Goal: Check status: Check status

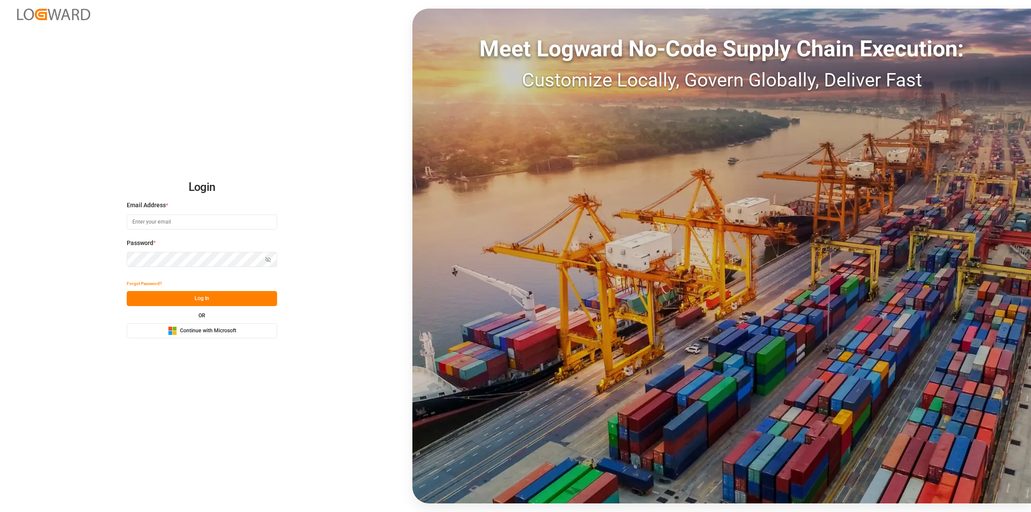
type input "Servicecenter_017@leschaco.com"
click at [191, 301] on button "Log In" at bounding box center [202, 298] width 150 height 15
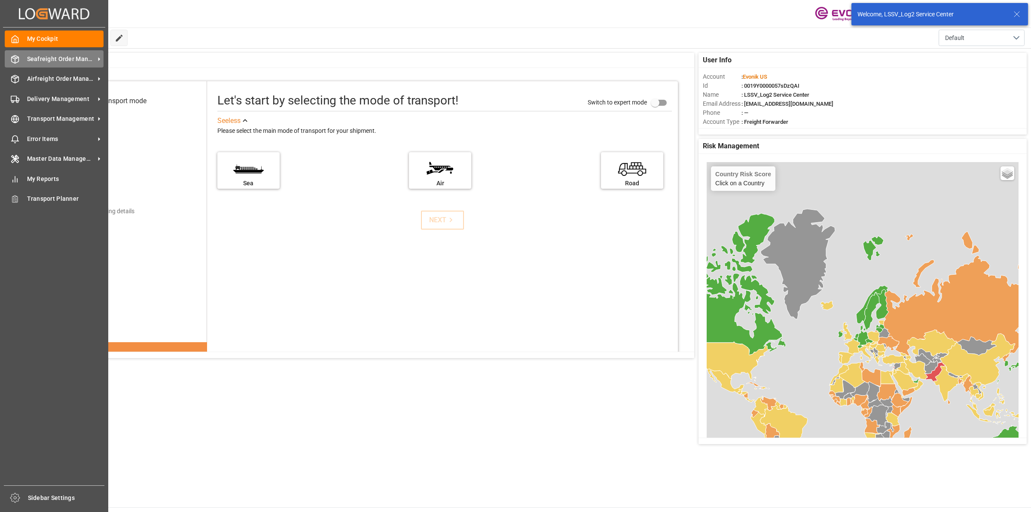
click at [32, 58] on span "Seafreight Order Management" at bounding box center [61, 59] width 68 height 9
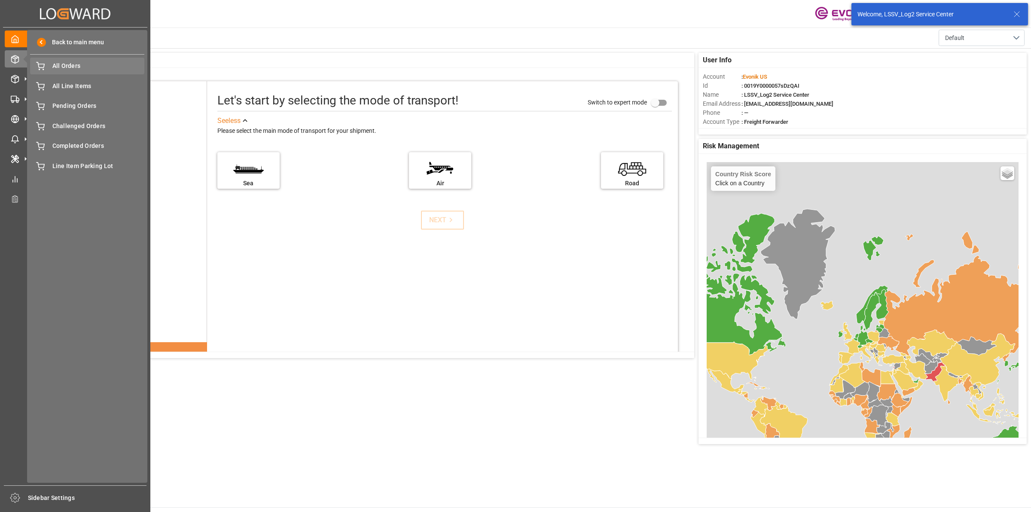
click at [61, 65] on span "All Orders" at bounding box center [98, 65] width 92 height 9
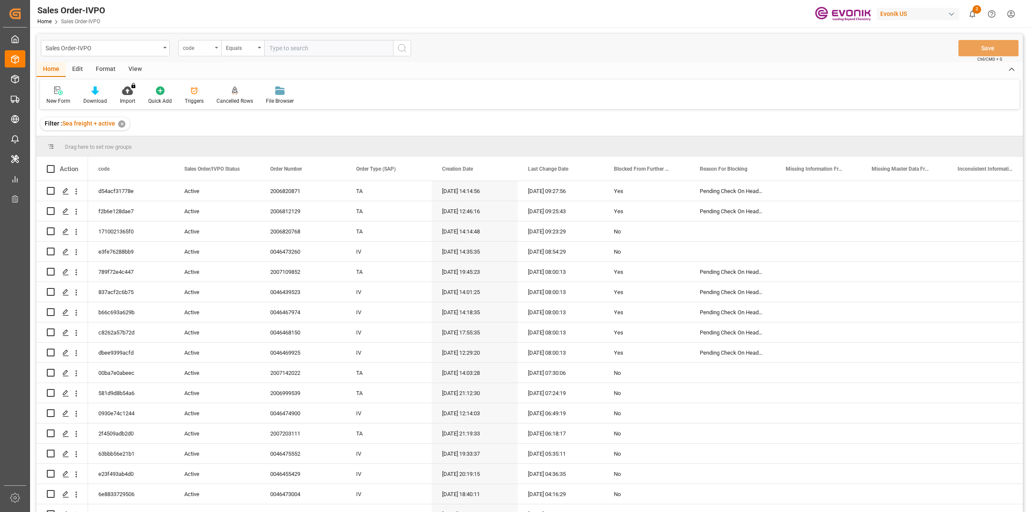
click at [188, 46] on div "code" at bounding box center [197, 47] width 29 height 10
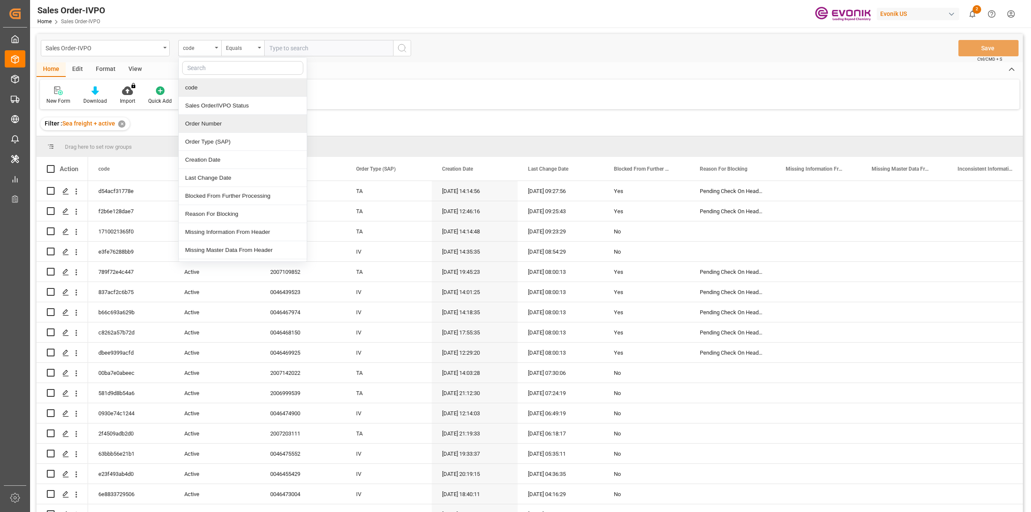
click at [204, 125] on div "Order Number" at bounding box center [243, 124] width 128 height 18
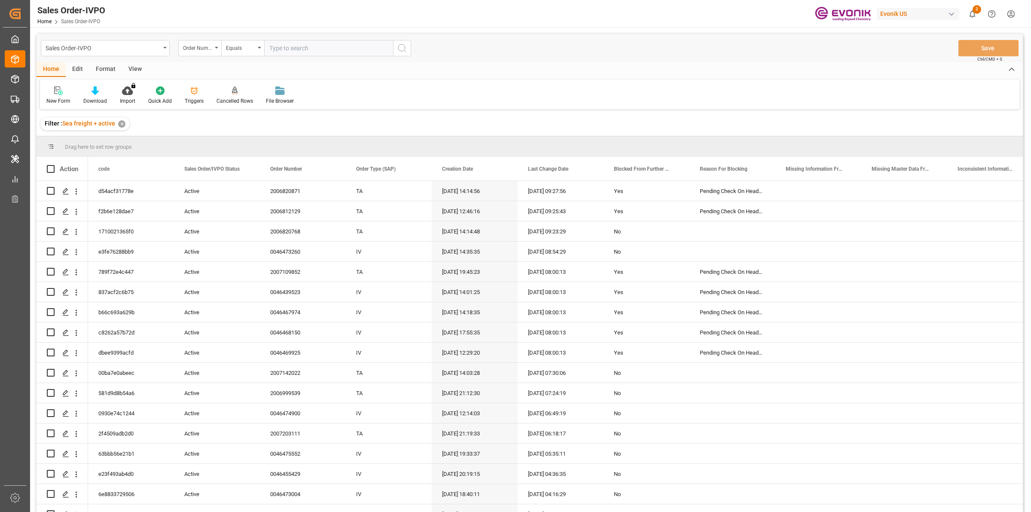
click at [286, 55] on input "text" at bounding box center [328, 48] width 129 height 16
click at [296, 44] on input "text" at bounding box center [328, 48] width 129 height 16
paste input "2006820768"
type input "2006820768"
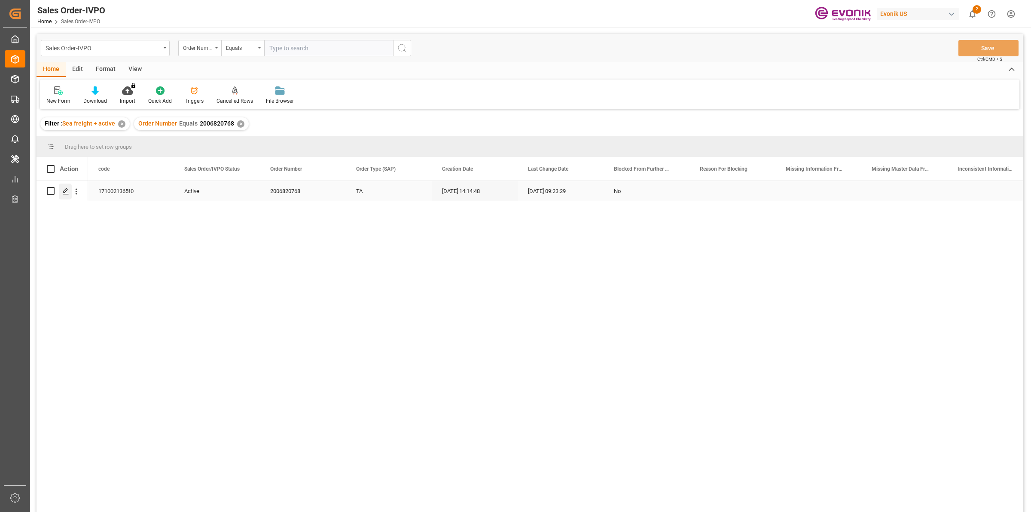
click at [64, 192] on polygon "Press SPACE to select this row." at bounding box center [65, 190] width 4 height 4
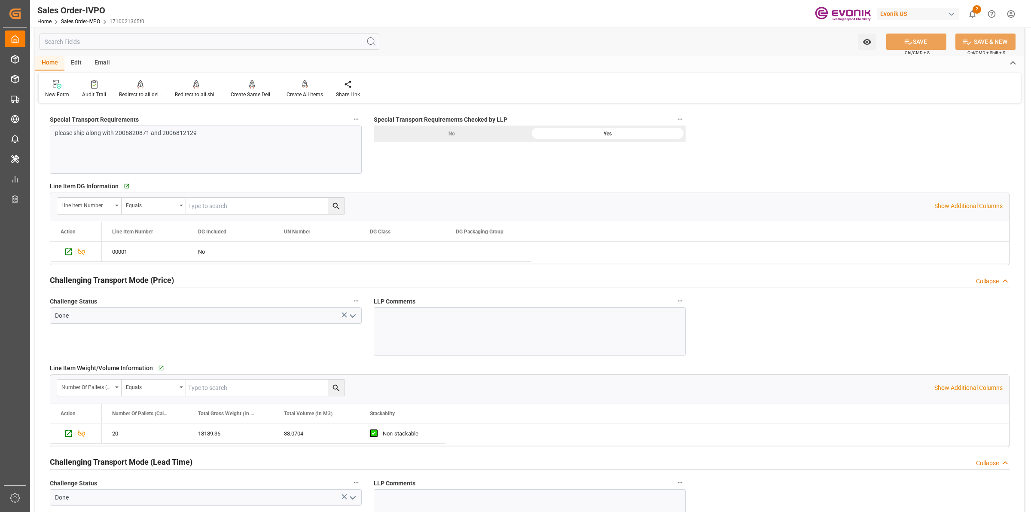
scroll to position [1181, 0]
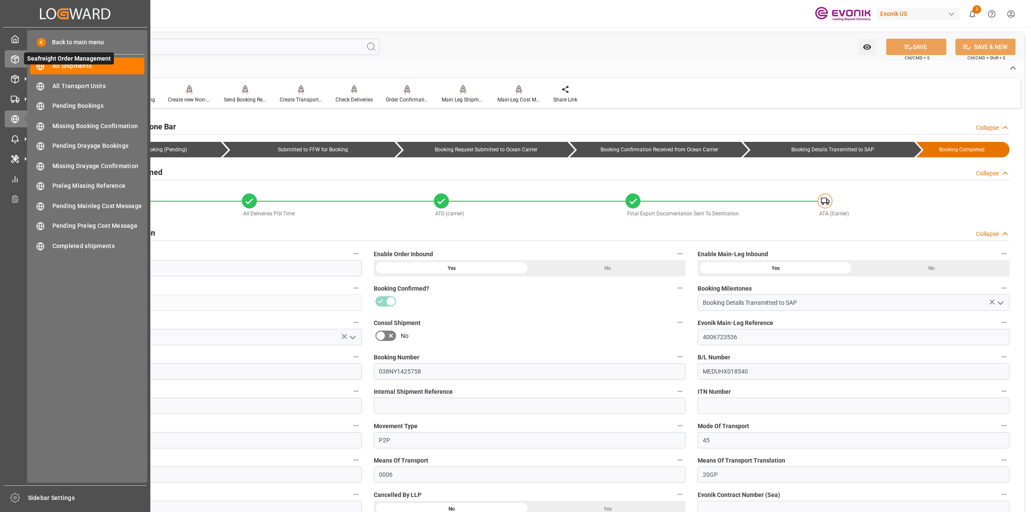
click at [17, 59] on icon at bounding box center [15, 59] width 9 height 9
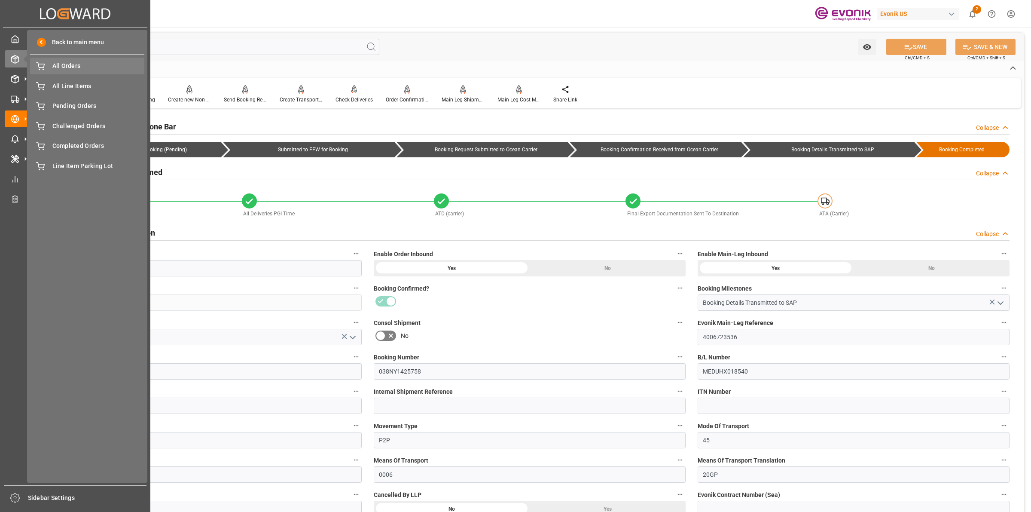
click at [70, 66] on span "All Orders" at bounding box center [98, 65] width 92 height 9
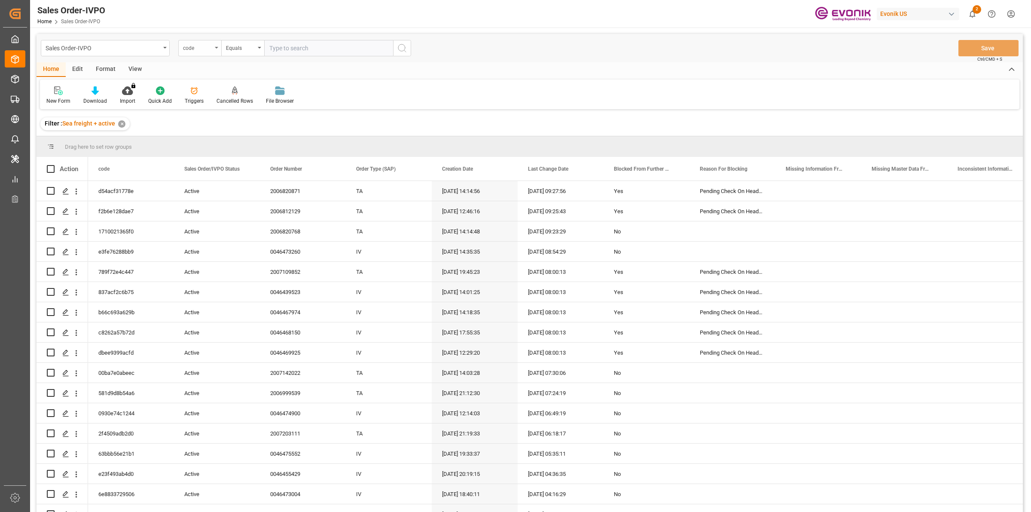
click at [200, 50] on div "code" at bounding box center [197, 47] width 29 height 10
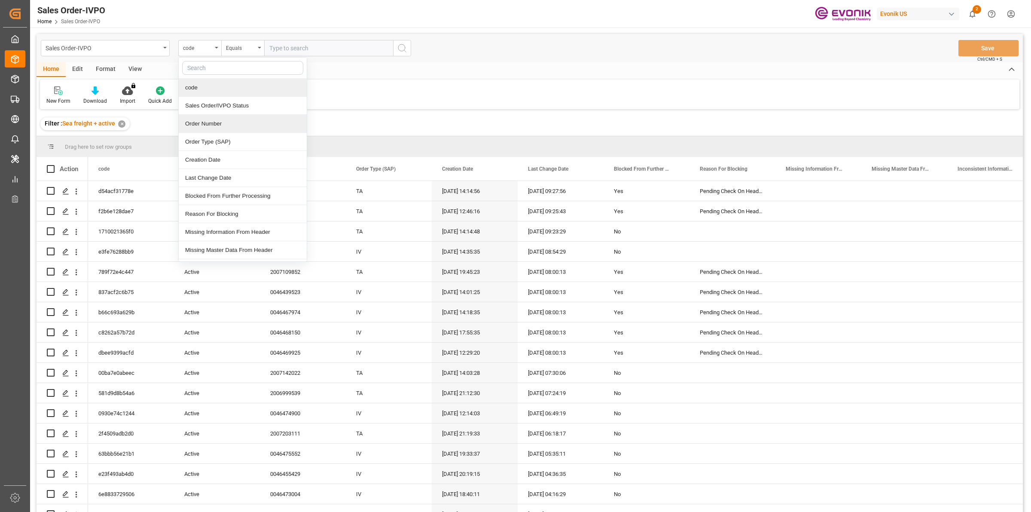
click at [206, 121] on div "Order Number" at bounding box center [243, 124] width 128 height 18
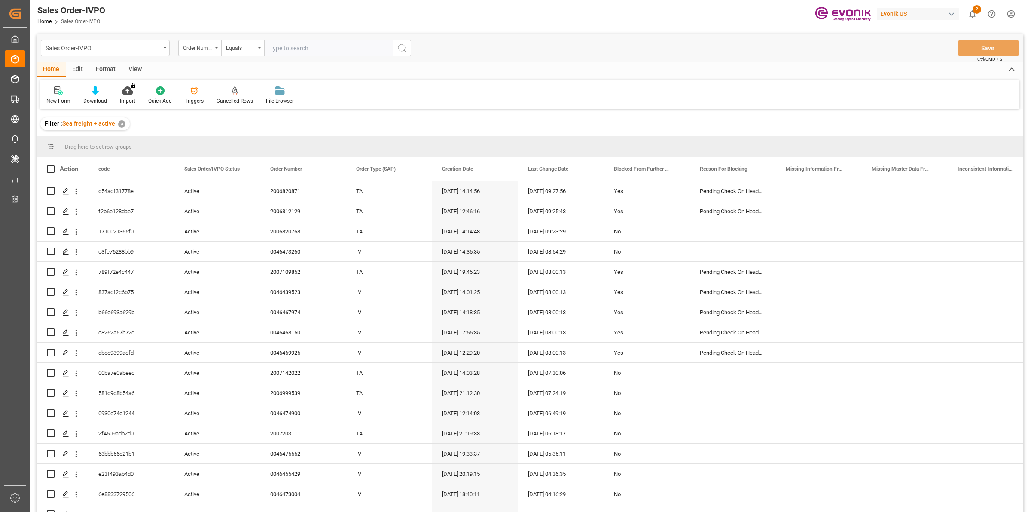
click at [308, 46] on input "text" at bounding box center [328, 48] width 129 height 16
paste input "2006812129"
type input "2006812129"
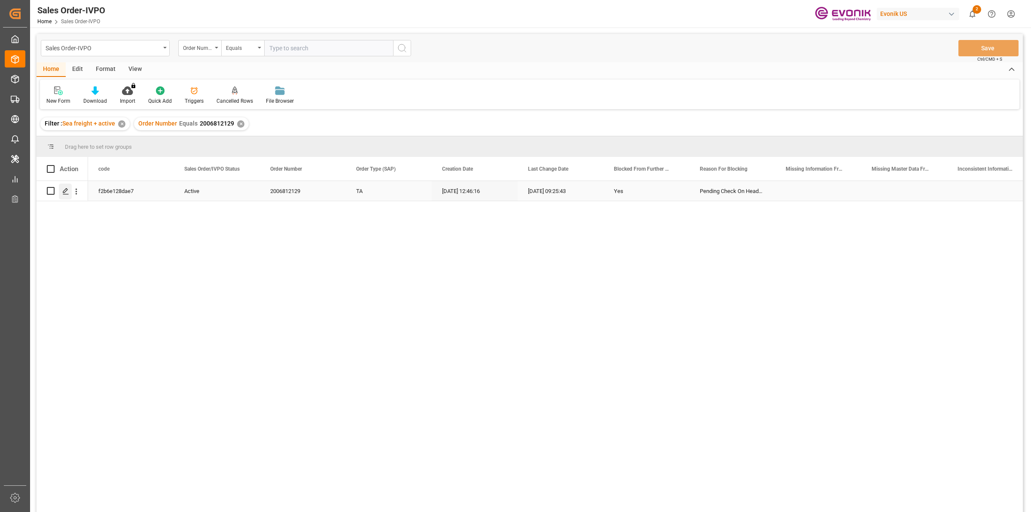
click at [62, 188] on icon "Press SPACE to select this row." at bounding box center [65, 191] width 7 height 7
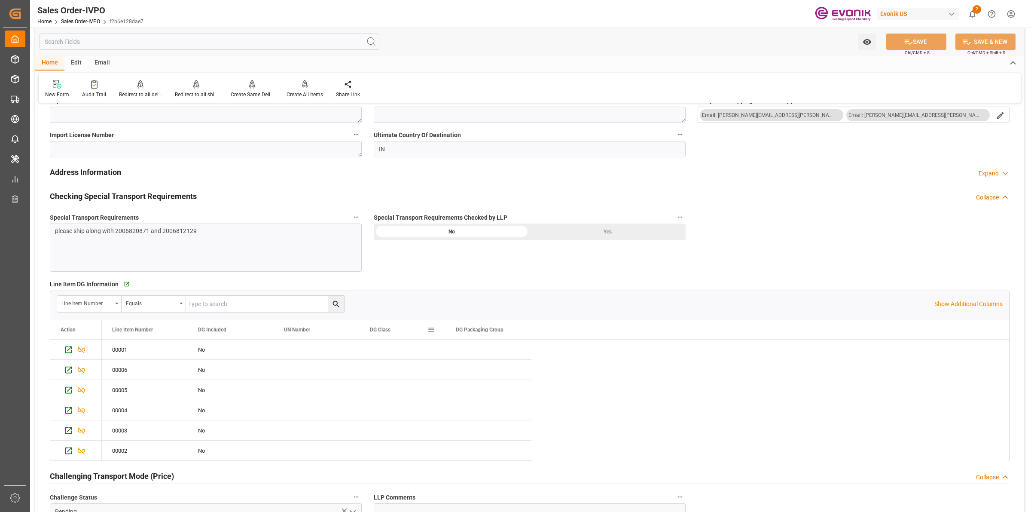
scroll to position [1127, 0]
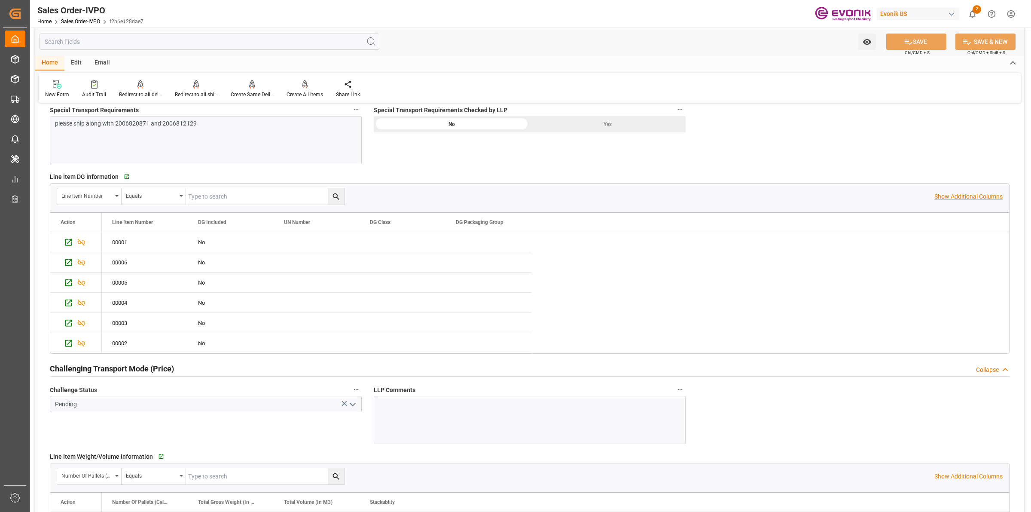
click at [964, 193] on p "Show Additional Columns" at bounding box center [968, 196] width 68 height 9
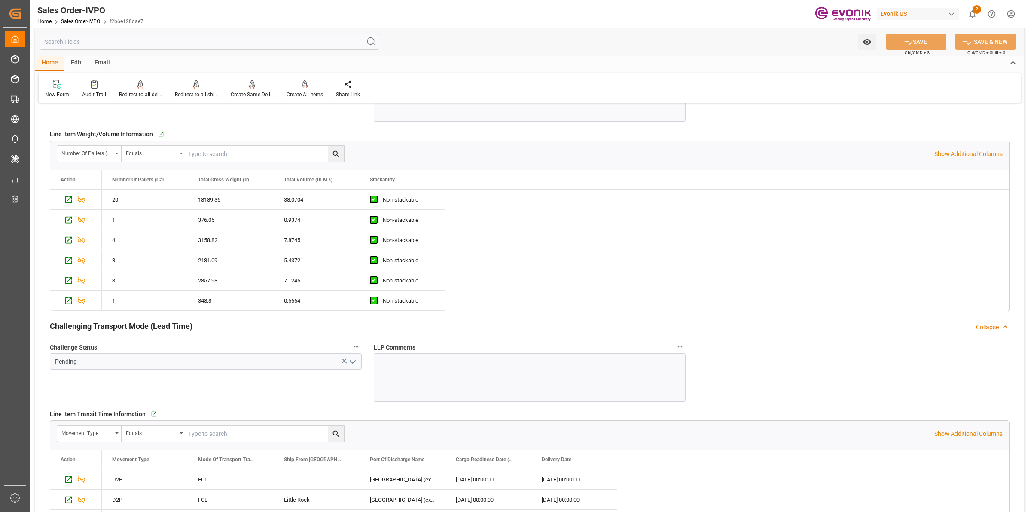
scroll to position [1181, 0]
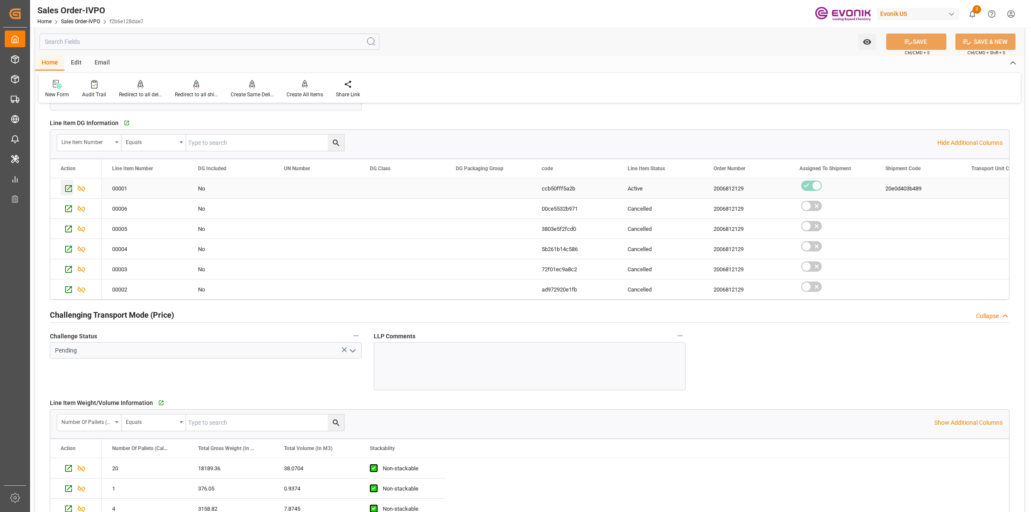
click at [64, 187] on icon "Press SPACE to select this row." at bounding box center [68, 188] width 9 height 9
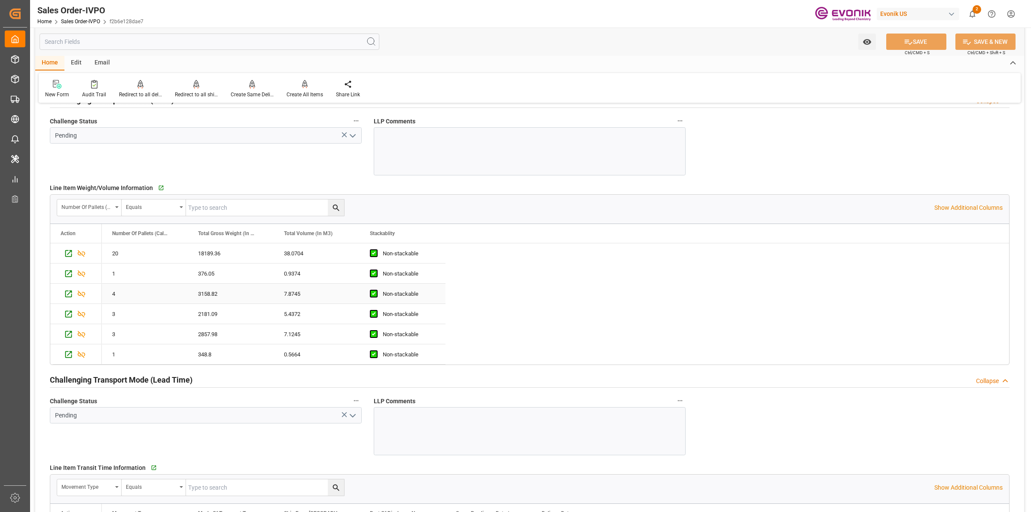
scroll to position [1235, 0]
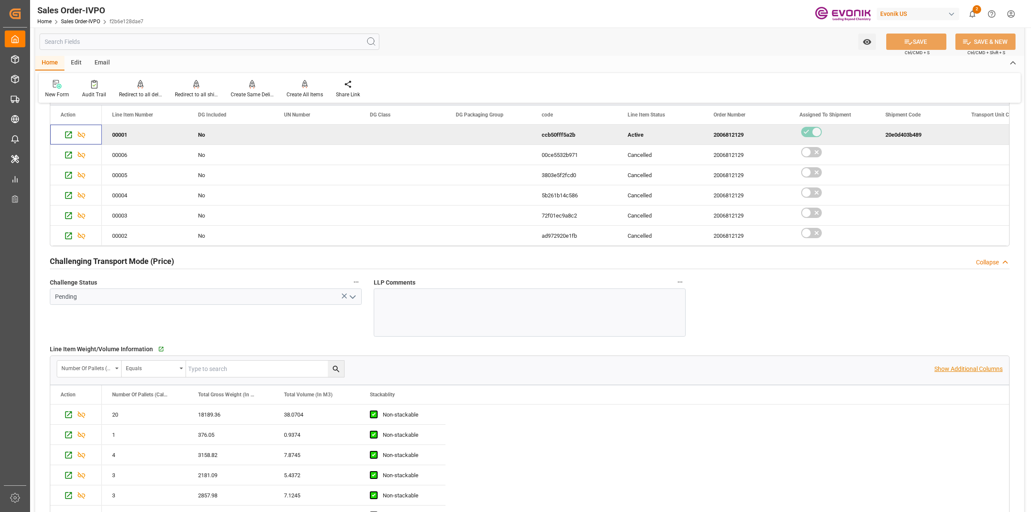
click at [965, 369] on p "Show Additional Columns" at bounding box center [968, 368] width 68 height 9
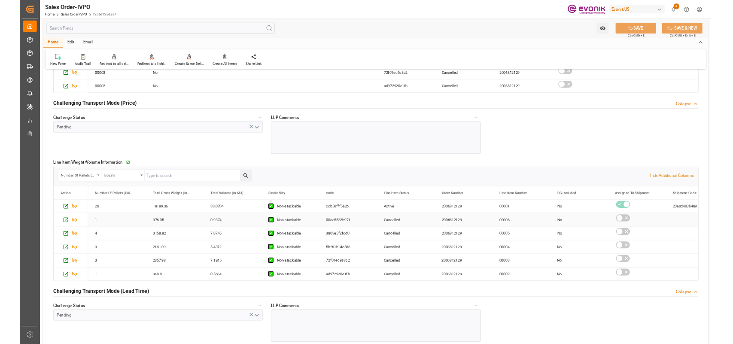
scroll to position [1181, 0]
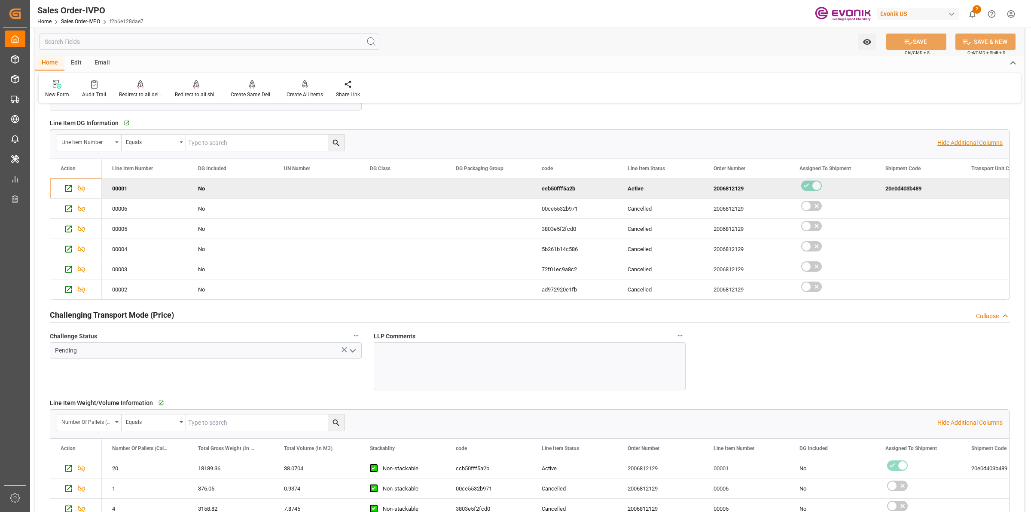
click at [973, 140] on p "Hide Additional Columns" at bounding box center [969, 142] width 65 height 9
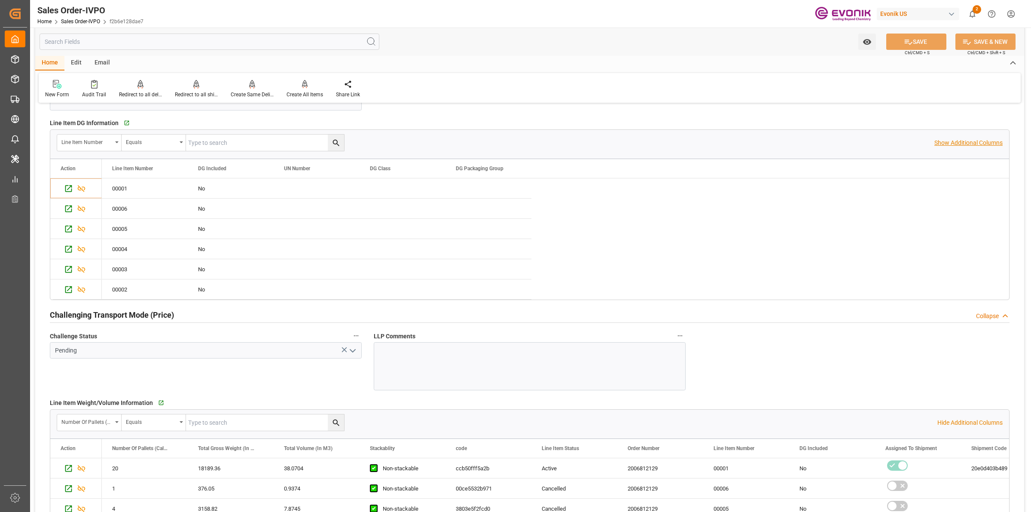
click at [950, 144] on p "Show Additional Columns" at bounding box center [968, 142] width 68 height 9
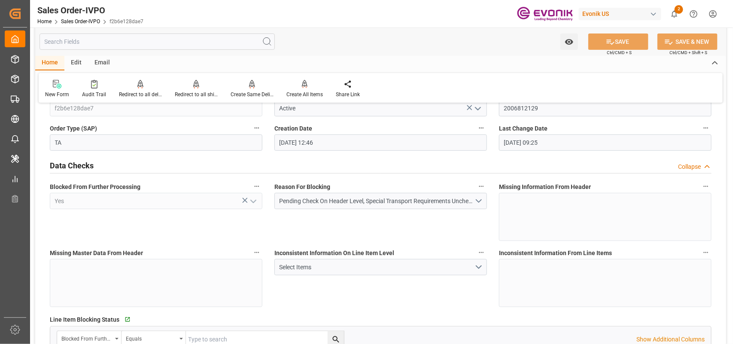
scroll to position [215, 0]
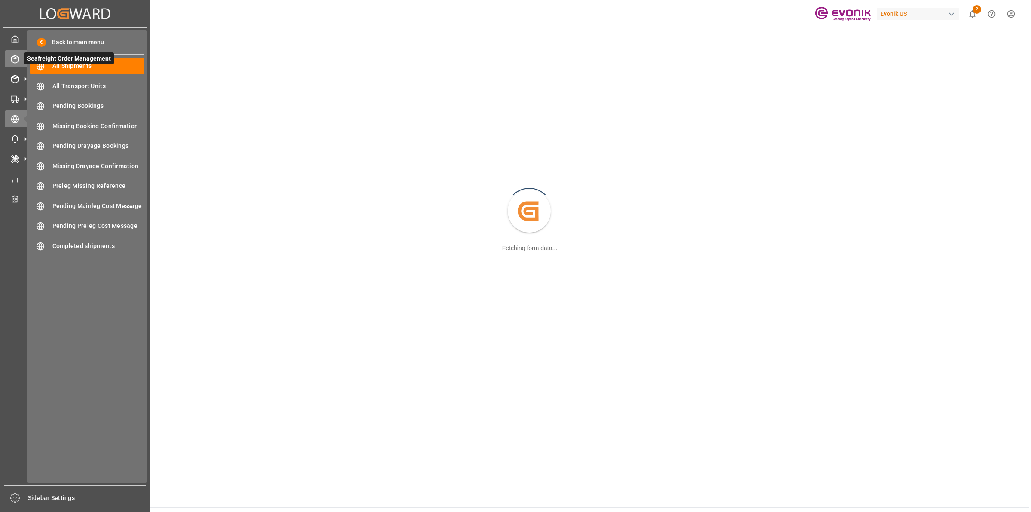
click at [15, 57] on icon at bounding box center [15, 59] width 9 height 9
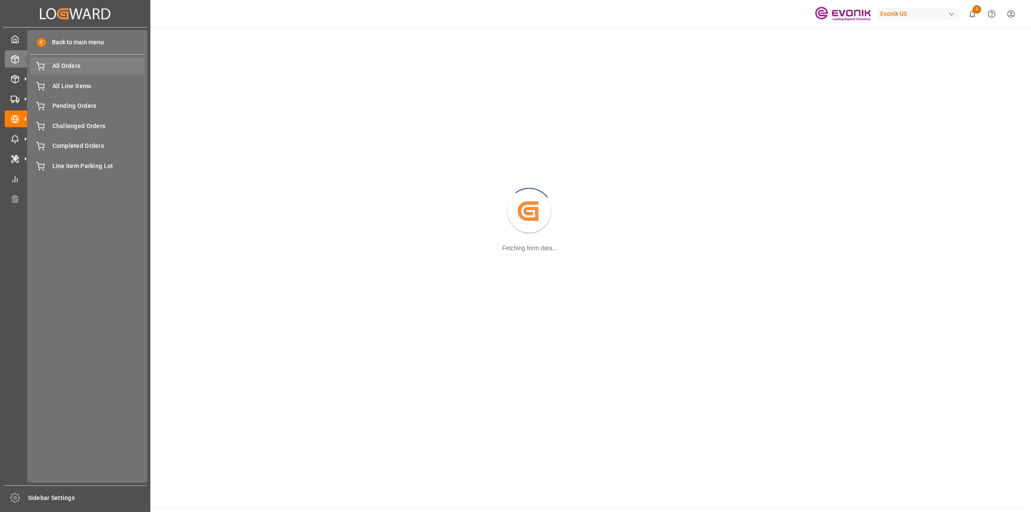
click at [85, 66] on span "All Orders" at bounding box center [98, 65] width 92 height 9
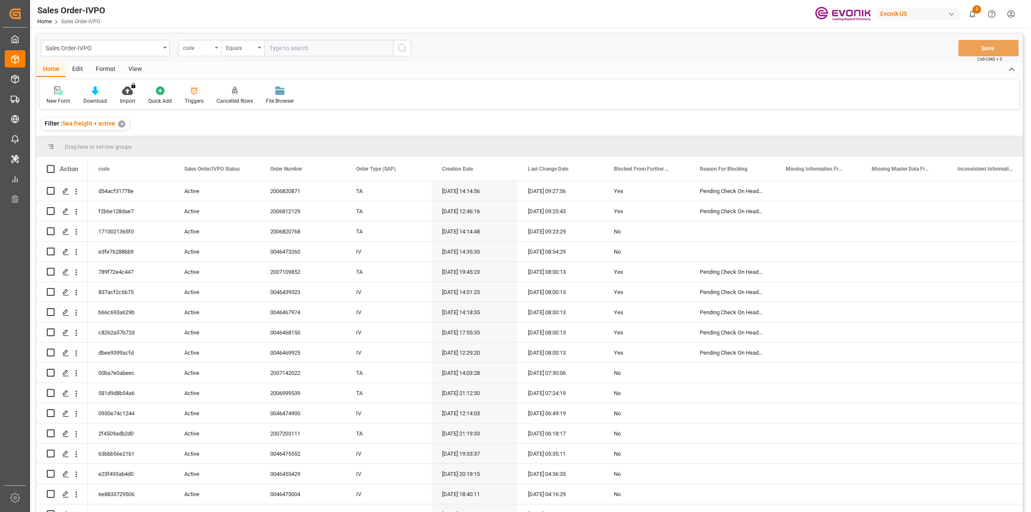
click at [198, 46] on div "code" at bounding box center [197, 47] width 29 height 10
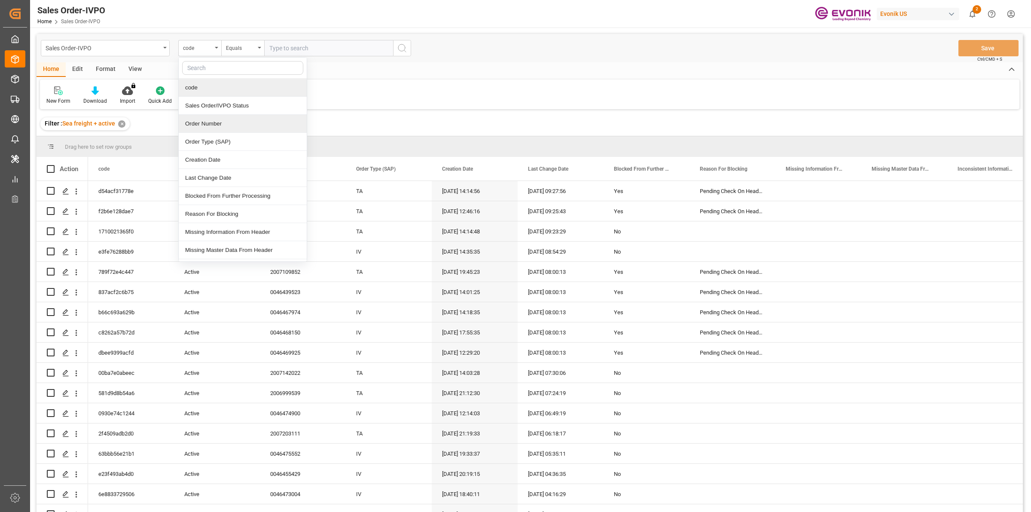
click at [210, 125] on div "Order Number" at bounding box center [243, 124] width 128 height 18
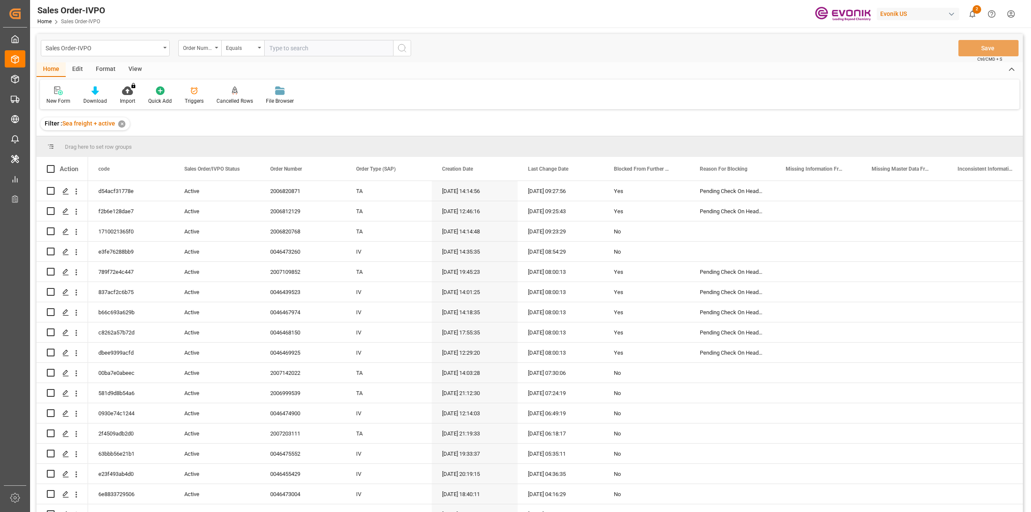
click at [312, 46] on input "text" at bounding box center [328, 48] width 129 height 16
paste input "2006820871"
type input "2006820871"
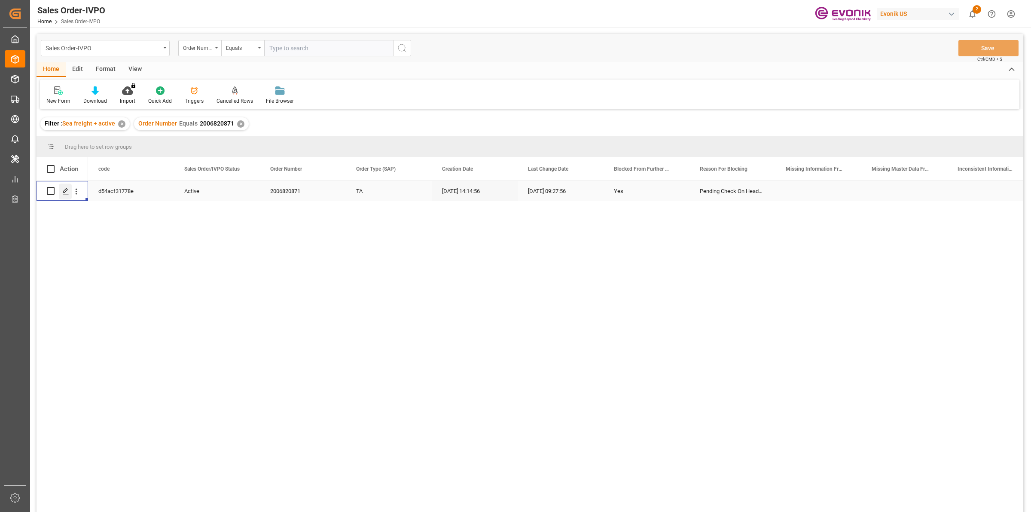
click at [64, 190] on icon "Press SPACE to select this row." at bounding box center [65, 191] width 7 height 7
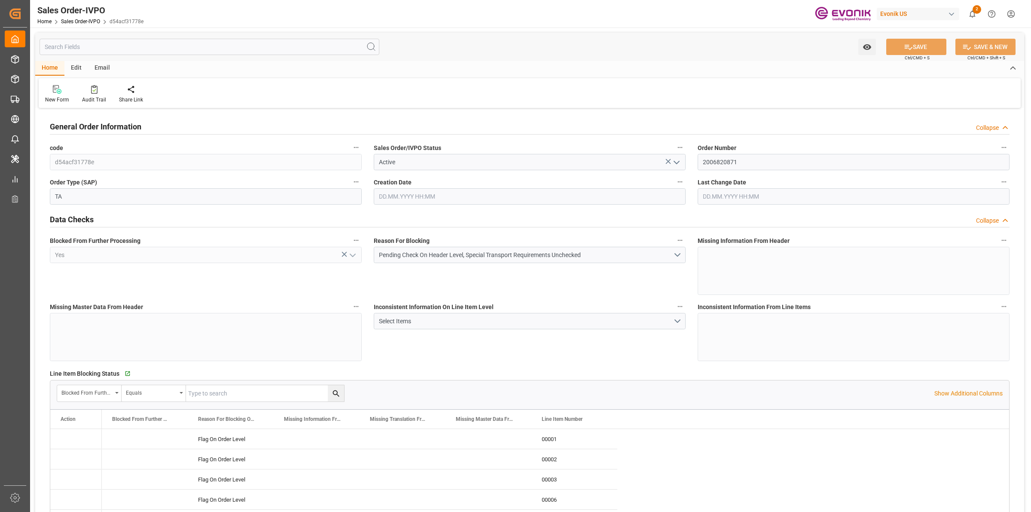
type input "04.09.2025 14:14"
type input "01.10.2025 09:27"
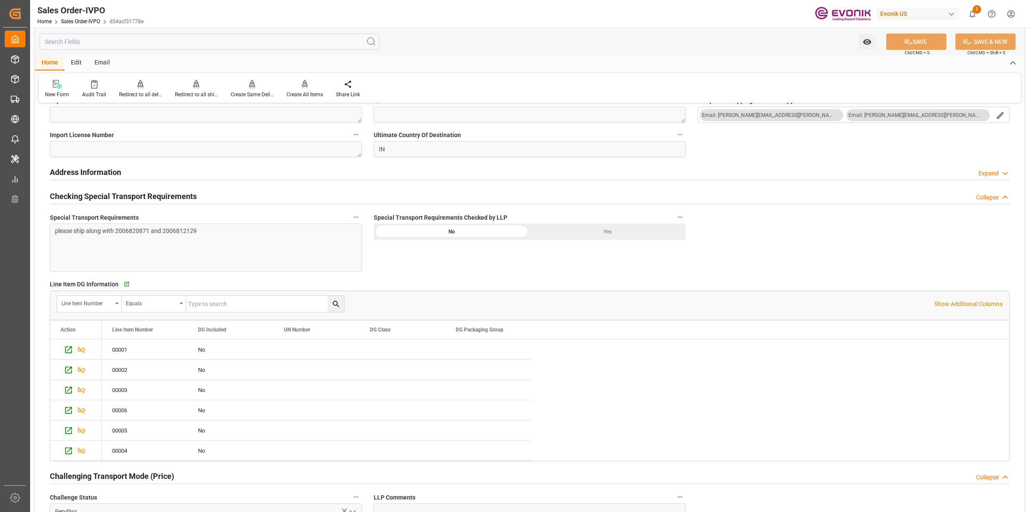
scroll to position [1127, 0]
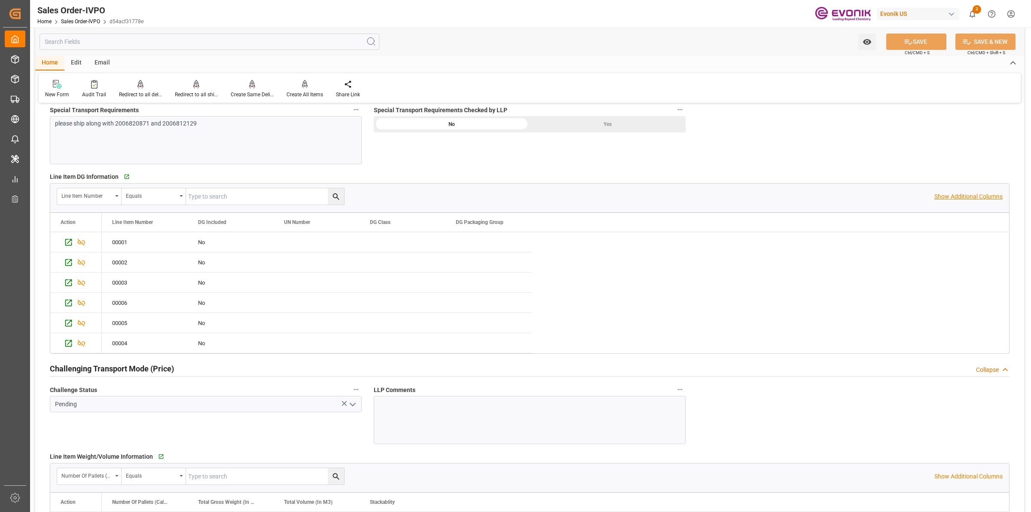
click at [947, 197] on p "Show Additional Columns" at bounding box center [968, 196] width 68 height 9
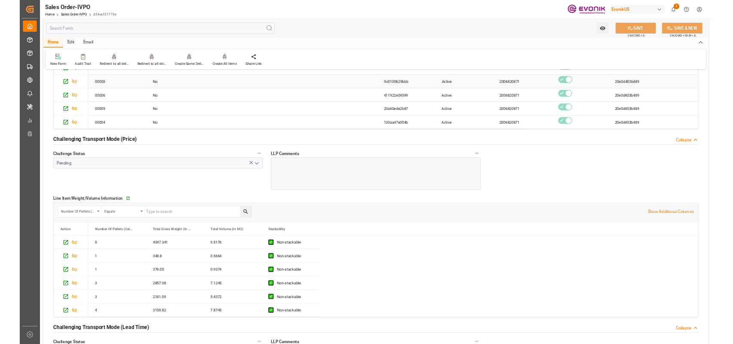
scroll to position [1396, 0]
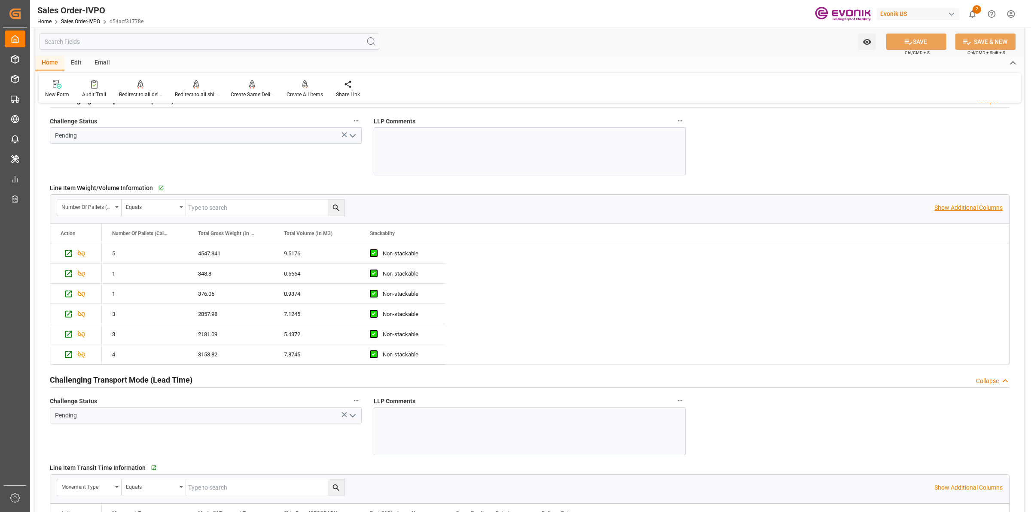
click at [941, 210] on p "Show Additional Columns" at bounding box center [968, 207] width 68 height 9
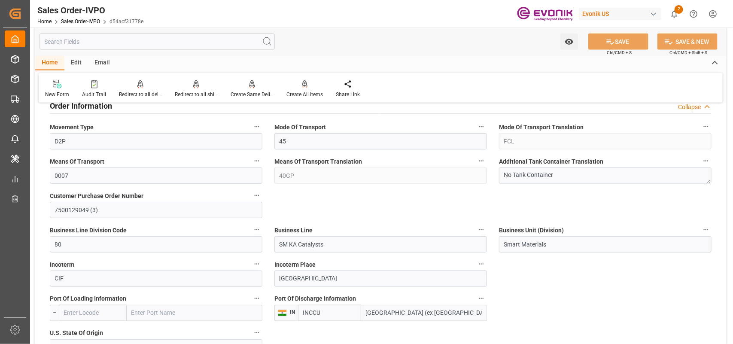
scroll to position [644, 0]
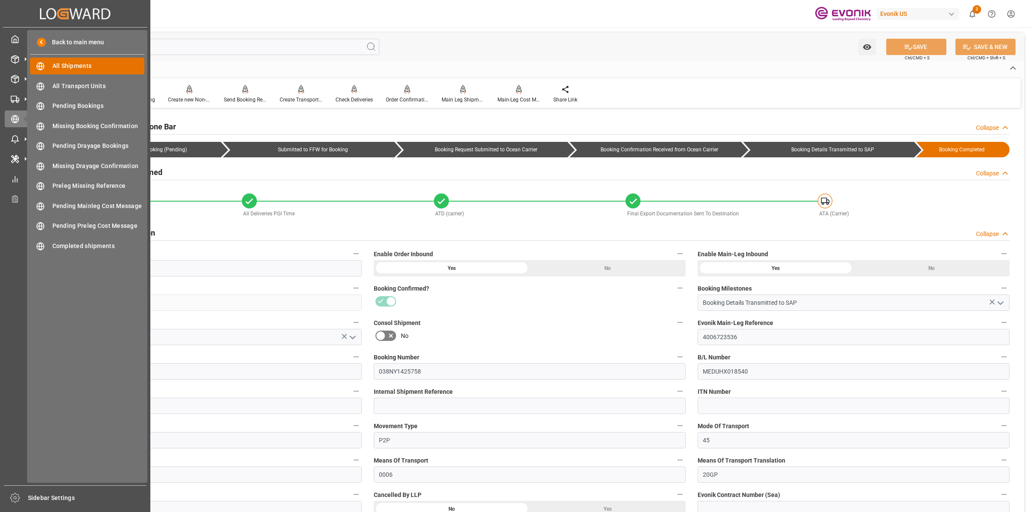
click at [58, 61] on div "All Shipments All Shipments" at bounding box center [87, 66] width 114 height 17
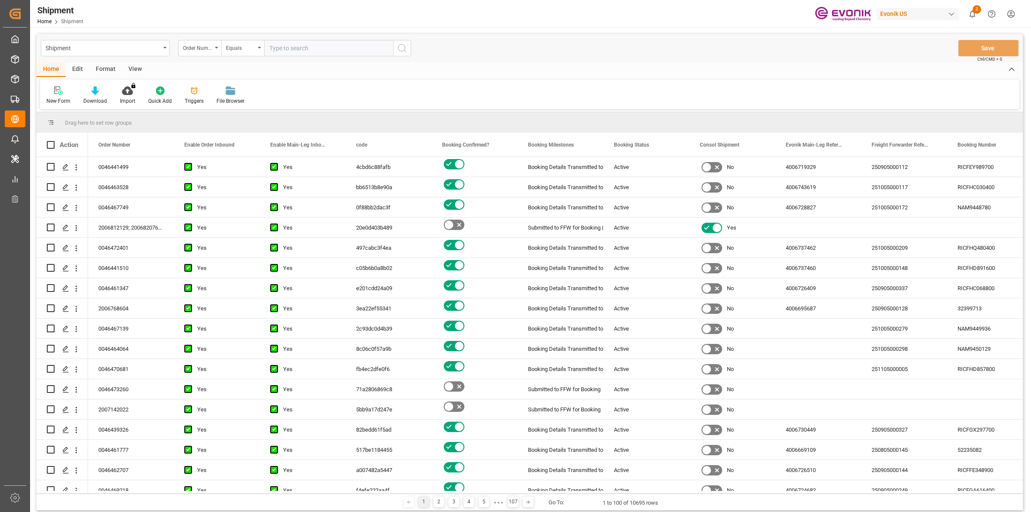
click at [328, 48] on input "text" at bounding box center [328, 48] width 129 height 16
type input "20e0d403b489"
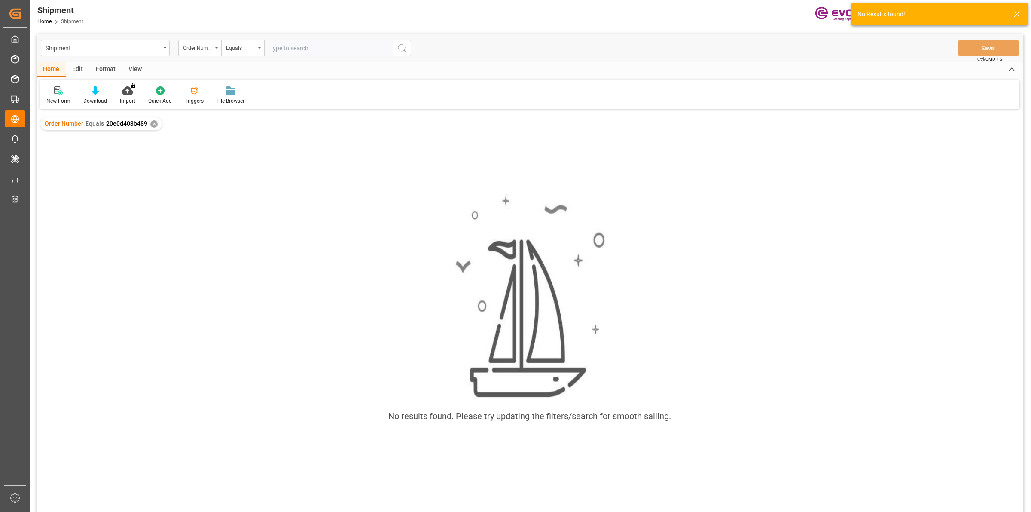
click at [155, 120] on div "Order Number Equals 20e0d403b489 ✕" at bounding box center [101, 123] width 122 height 13
click at [214, 46] on div "Order Number" at bounding box center [199, 48] width 43 height 16
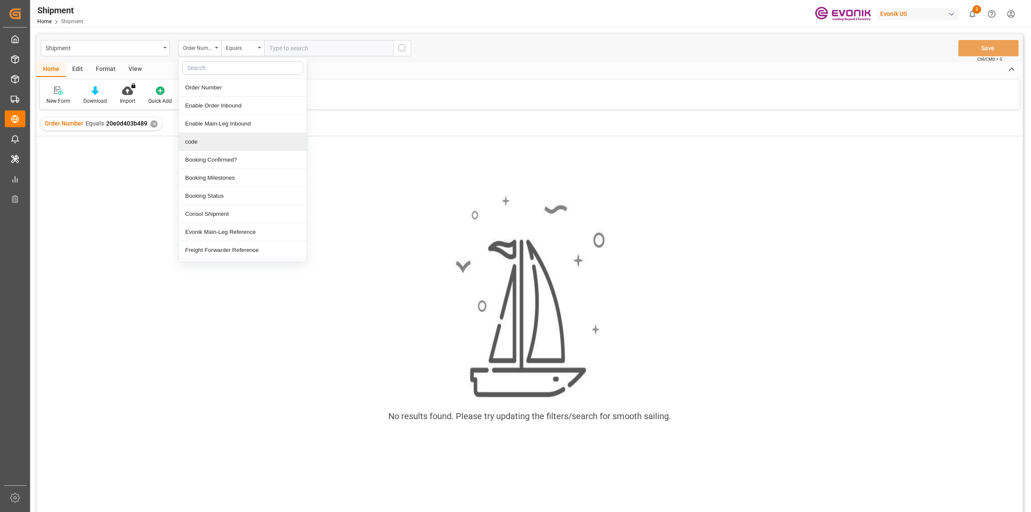
click at [201, 142] on div "code" at bounding box center [243, 142] width 128 height 18
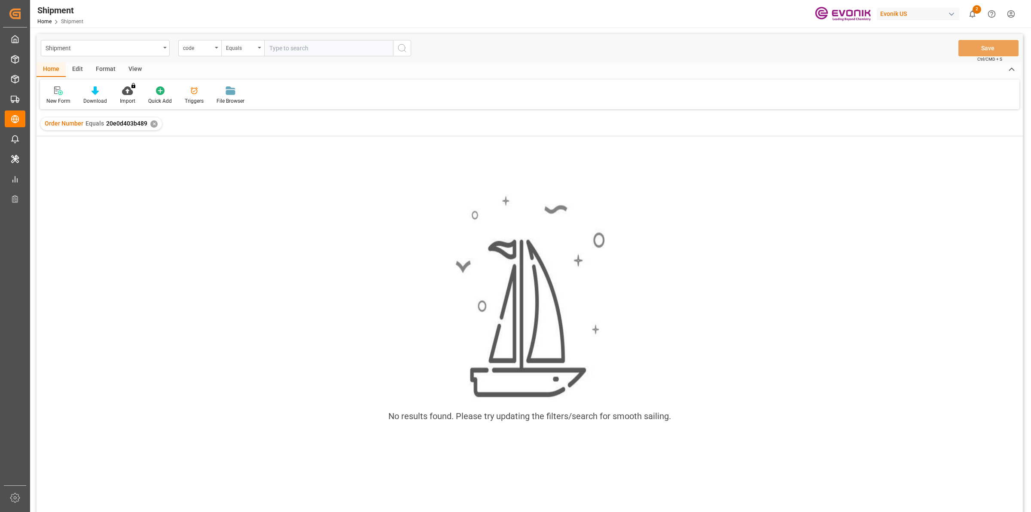
click at [151, 124] on div "✕" at bounding box center [153, 123] width 7 height 7
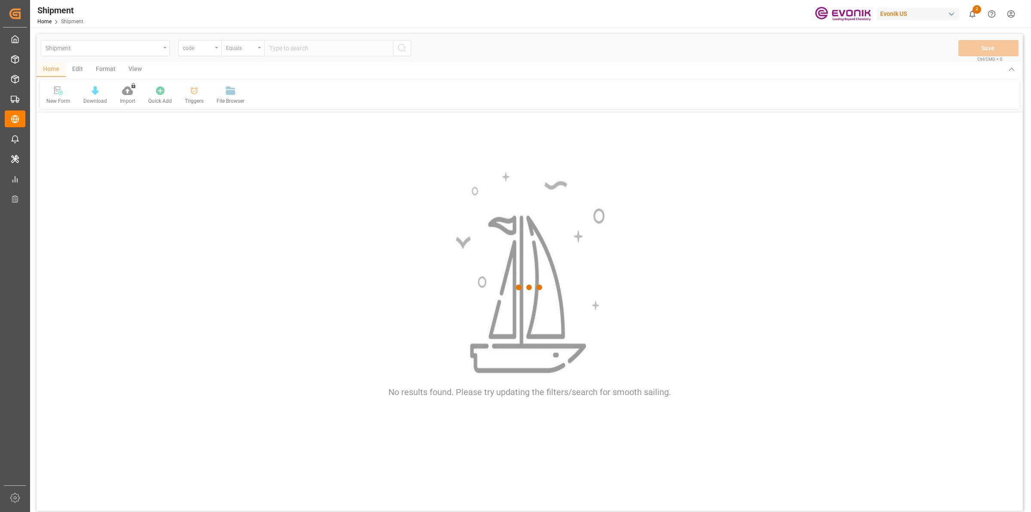
click at [308, 49] on div at bounding box center [530, 287] width 986 height 506
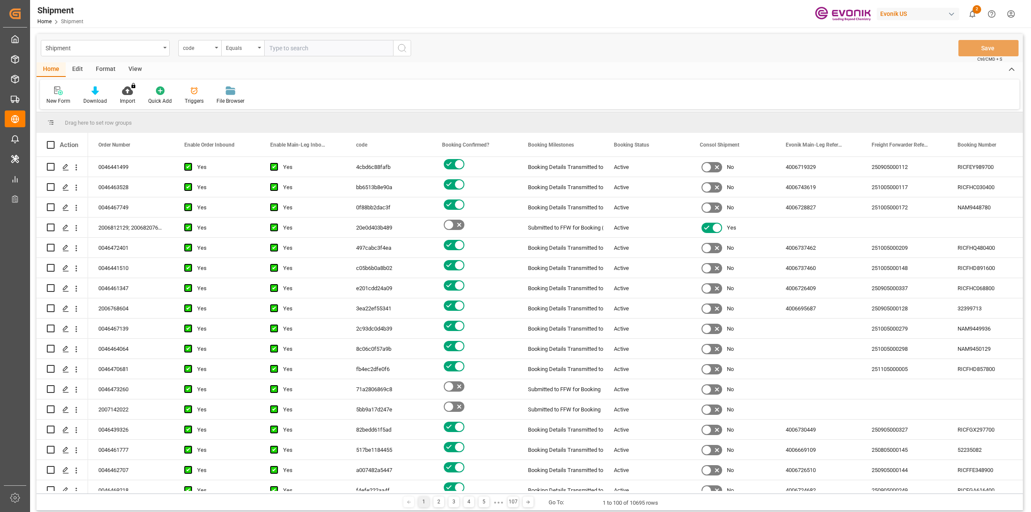
click at [308, 49] on input "text" at bounding box center [328, 48] width 129 height 16
paste input "20e0d403b489"
type input "20e0d403b489"
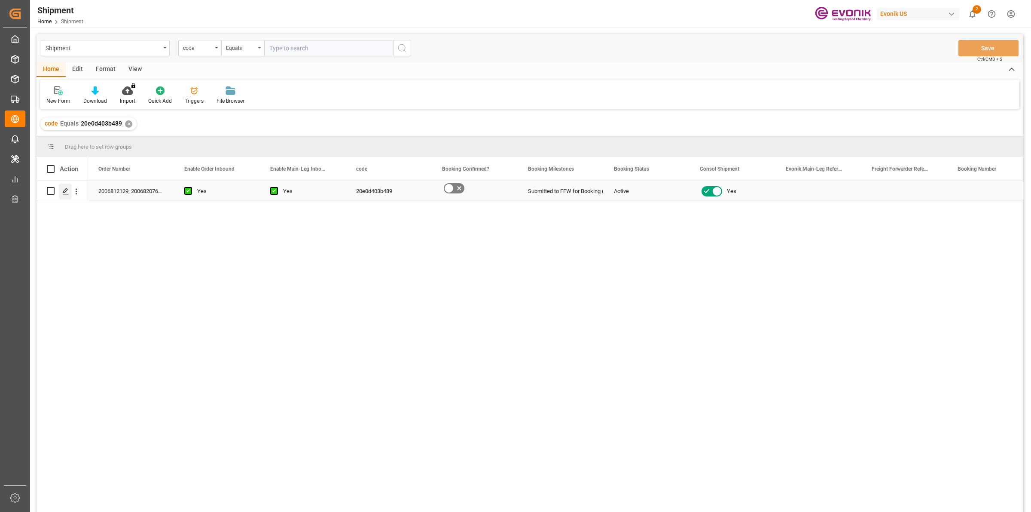
click at [65, 192] on polygon "Press SPACE to select this row." at bounding box center [65, 190] width 4 height 4
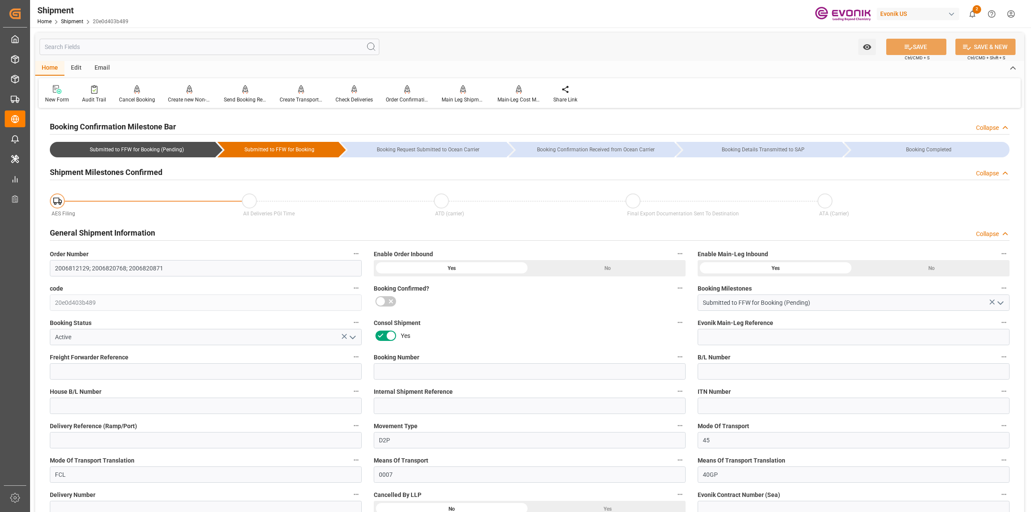
click at [200, 45] on input "text" at bounding box center [210, 47] width 340 height 16
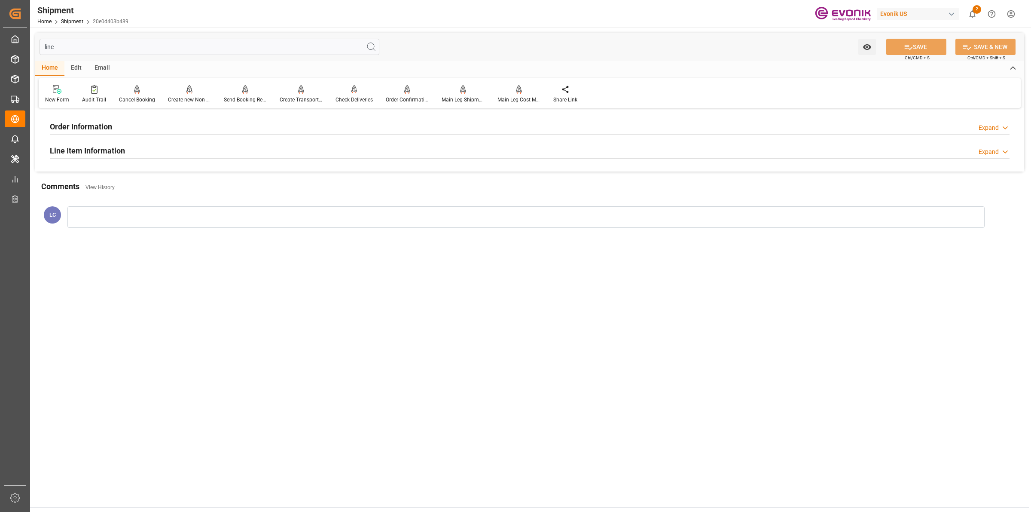
click at [144, 150] on div "Line Item Information Expand" at bounding box center [530, 150] width 960 height 16
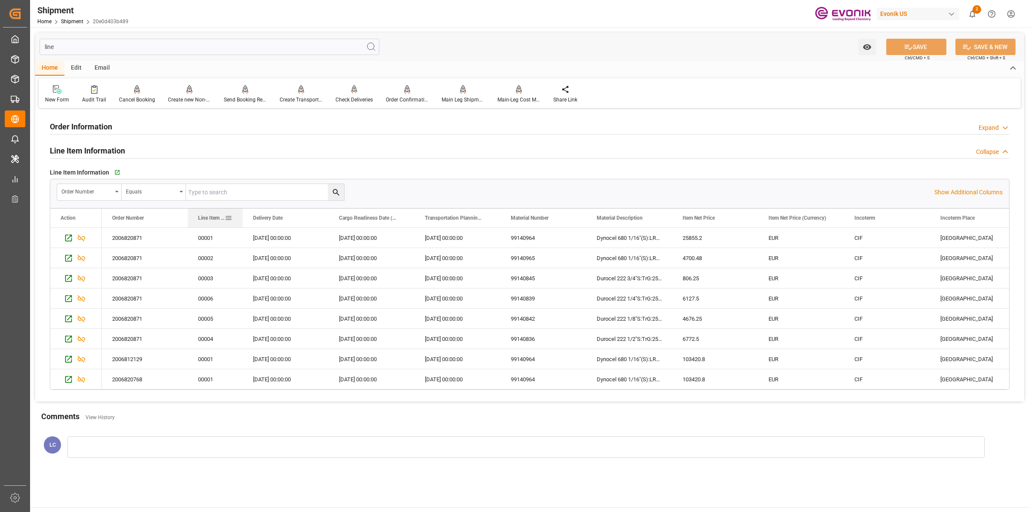
drag, startPoint x: 272, startPoint y: 217, endPoint x: 240, endPoint y: 216, distance: 32.2
click at [241, 216] on div at bounding box center [242, 217] width 3 height 19
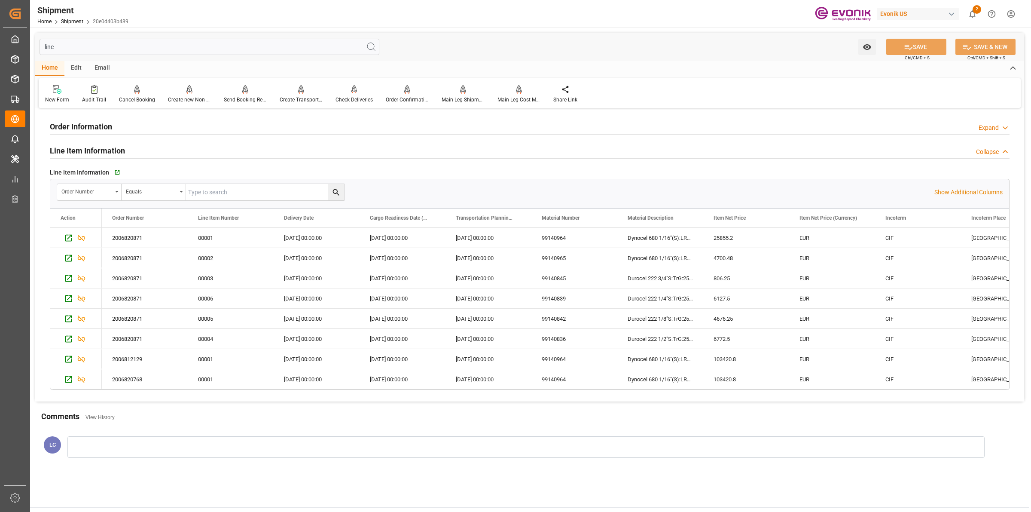
click at [112, 129] on div "Order Information Expand" at bounding box center [530, 126] width 960 height 16
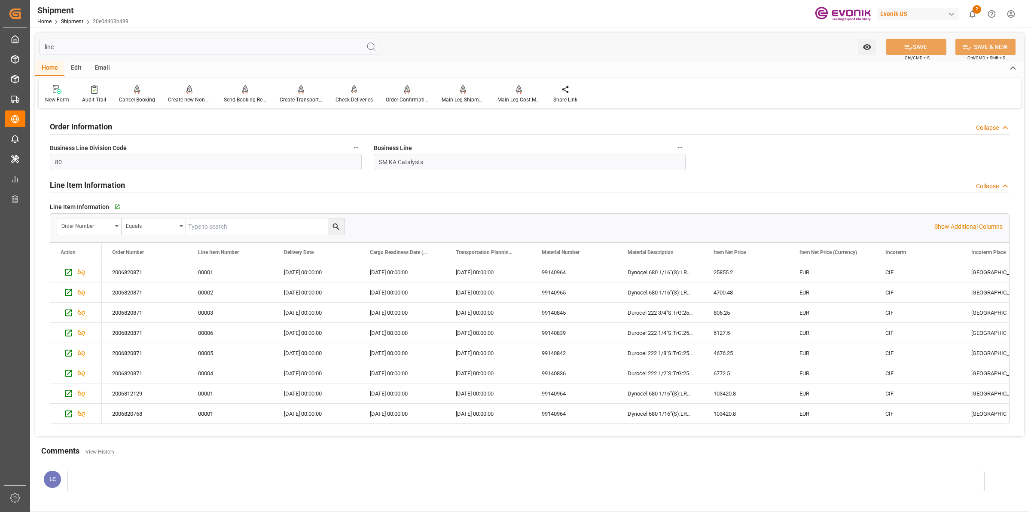
click at [271, 42] on input "line" at bounding box center [210, 47] width 340 height 16
click at [246, 45] on input "line" at bounding box center [210, 47] width 340 height 16
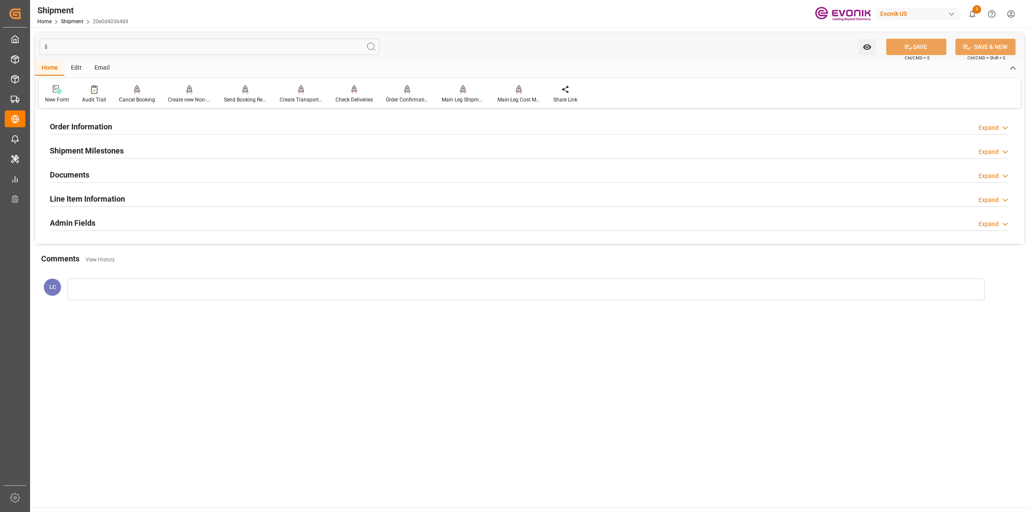
type input "l"
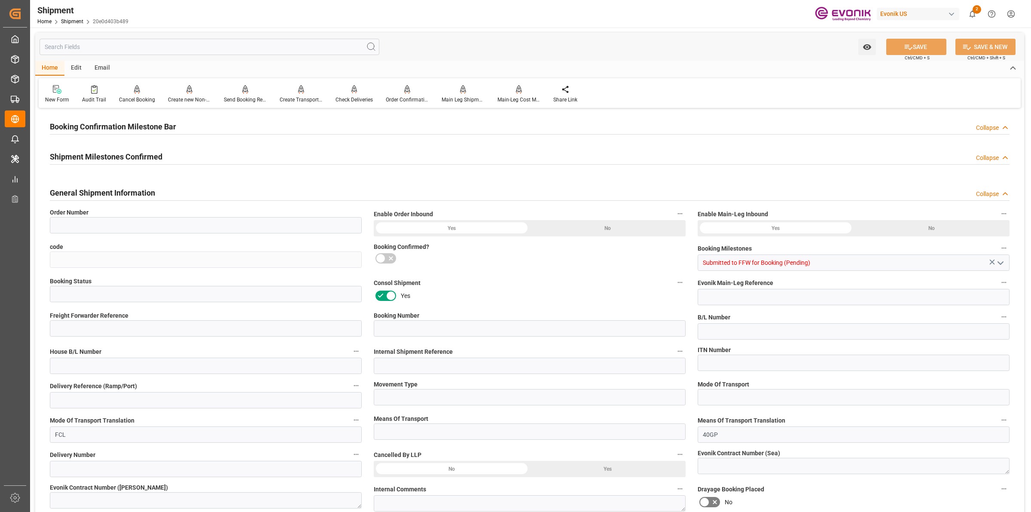
type input "2006812129; 2006820768; 2006820871"
type input "20e0d403b489"
type input "Active"
type input "D2P"
type input "45"
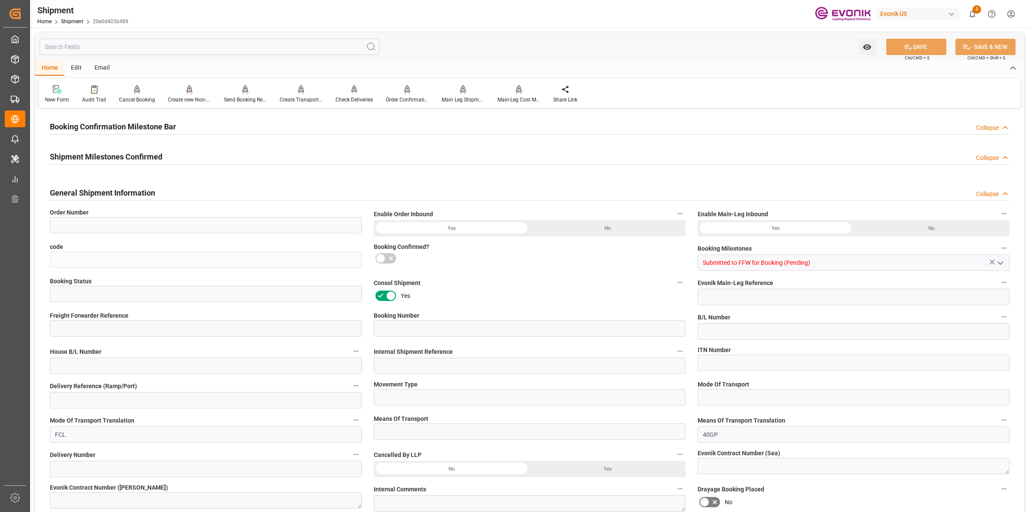
type input "0007"
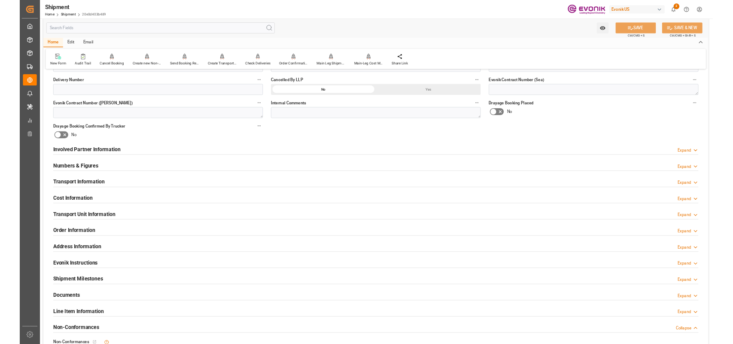
scroll to position [483, 0]
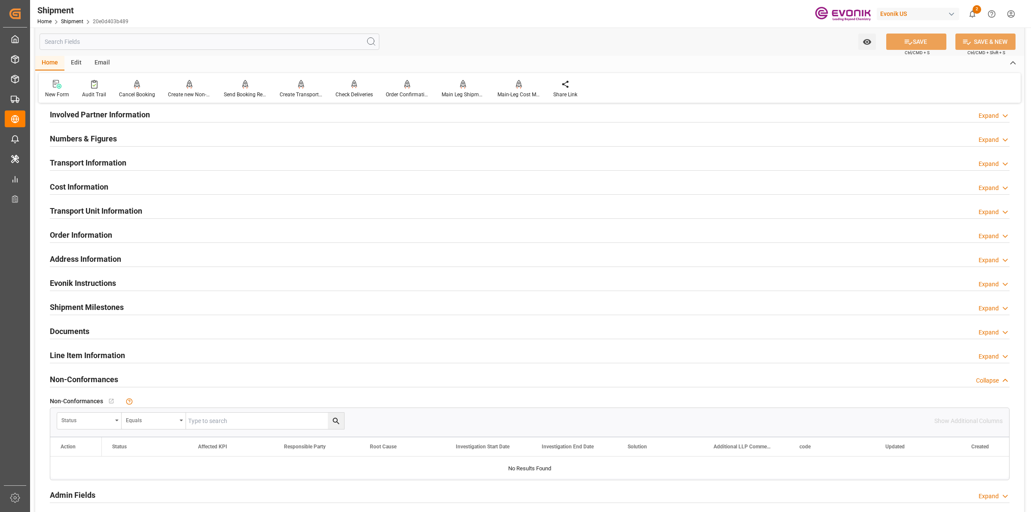
click at [113, 210] on h2 "Transport Unit Information" at bounding box center [96, 211] width 92 height 12
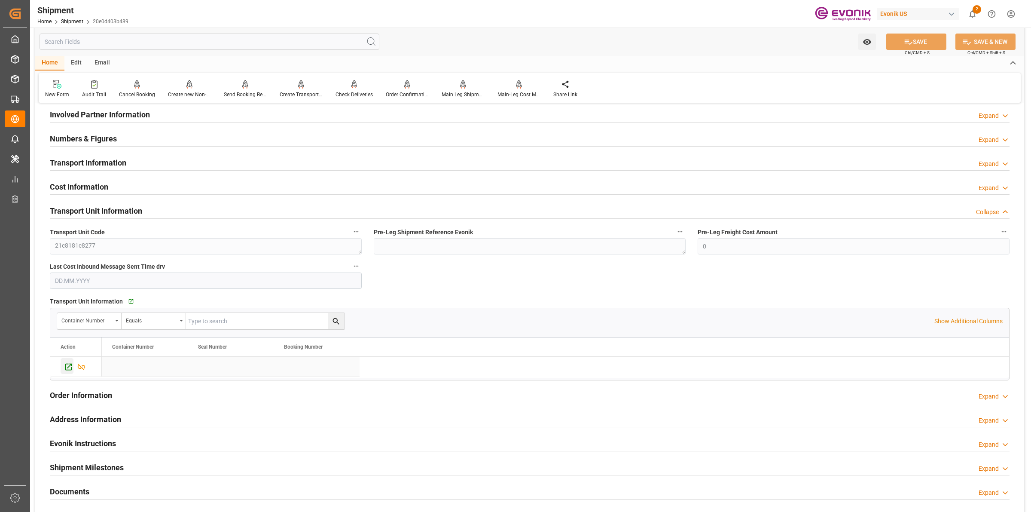
click at [67, 364] on icon "Press SPACE to select this row." at bounding box center [68, 366] width 9 height 9
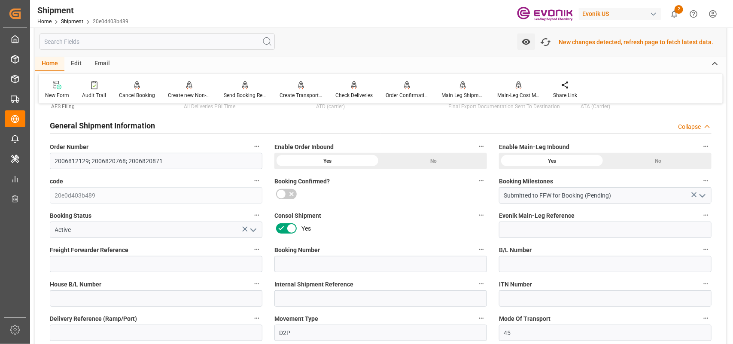
scroll to position [0, 0]
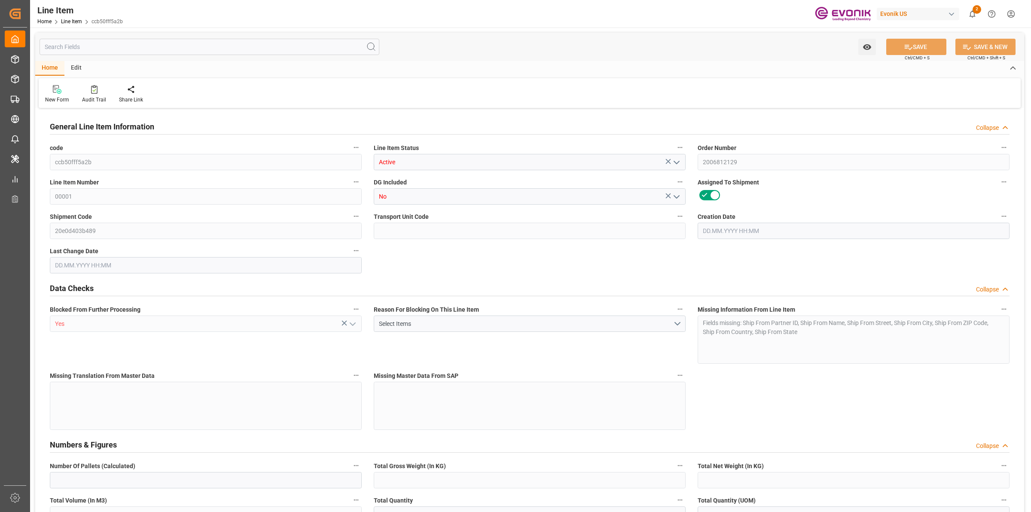
type input "20"
type input "18189.36"
type input "18144"
type input "38.0704"
type input "20"
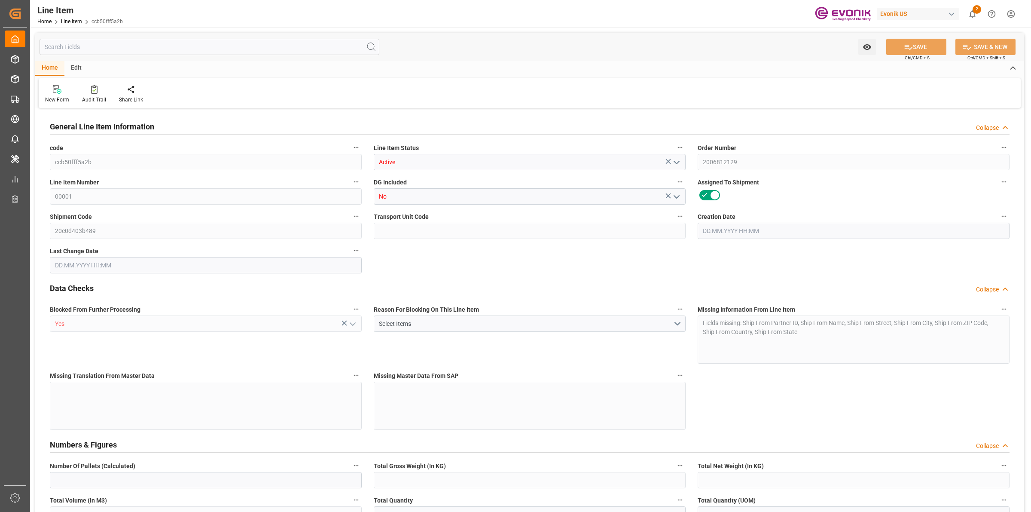
type input "103420.8"
type input "20"
type input "18144"
type input "18189.36"
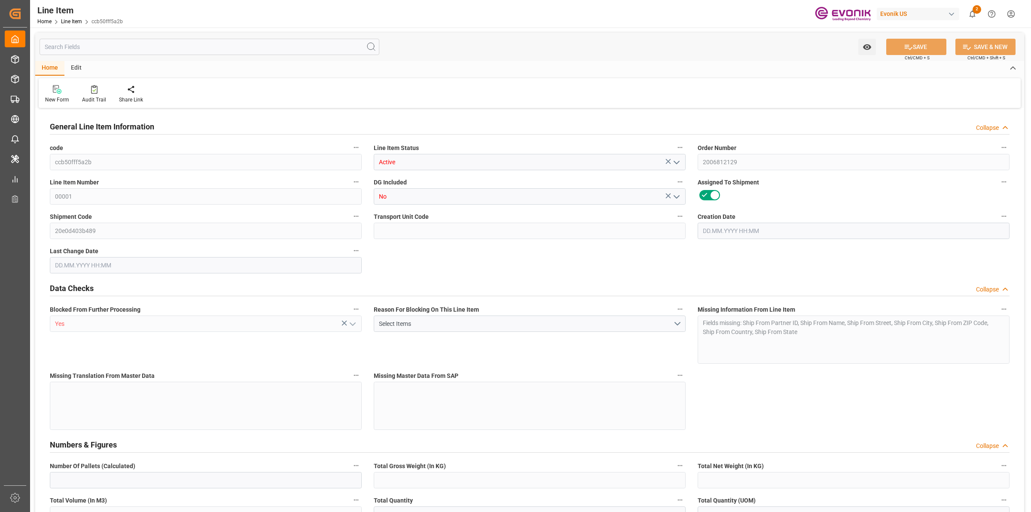
type input "18687.36"
type input "18144"
type input "38.0704"
type input "38070.42"
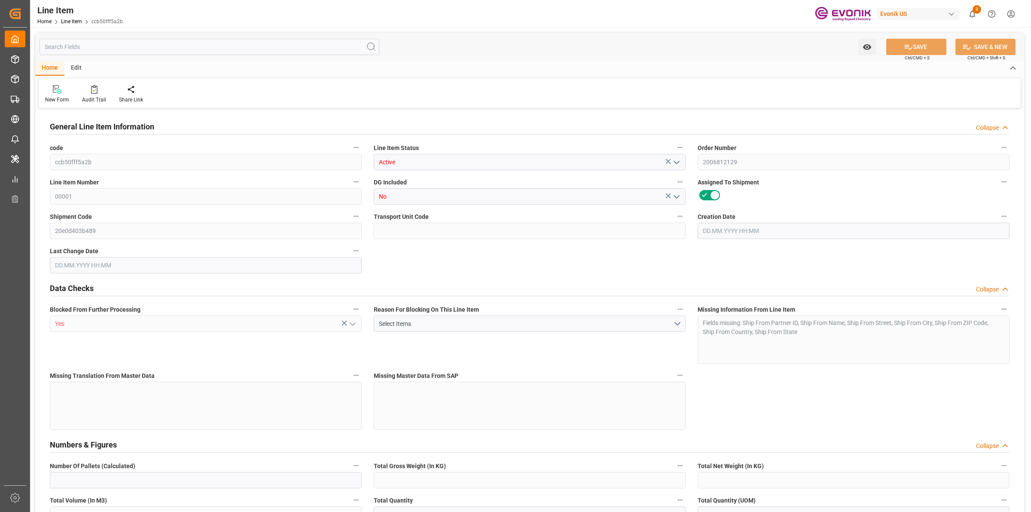
type input "0"
type input "26.09.2025 12:46"
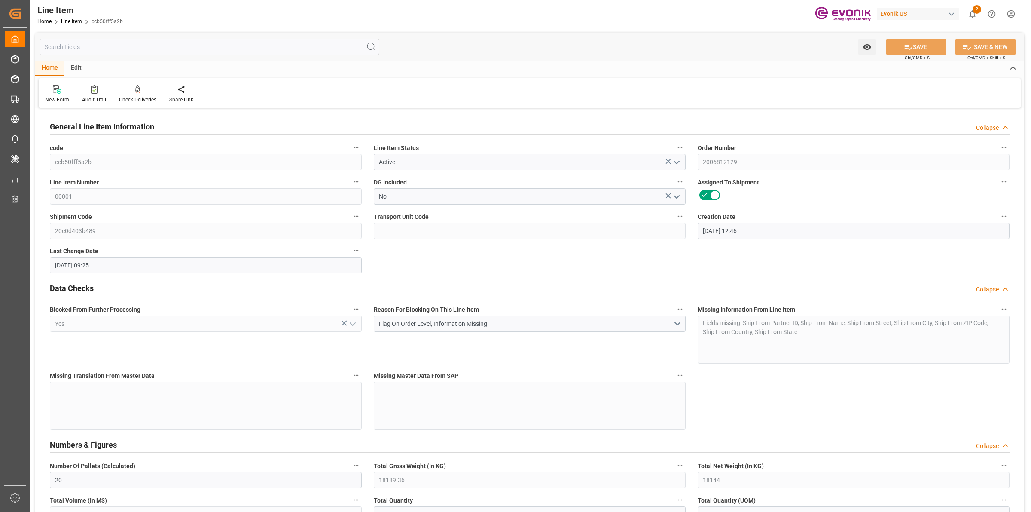
type input "01.10.2025 09:25"
type input "[DATE]"
type input "03.10.2025"
type input "30.09.2025"
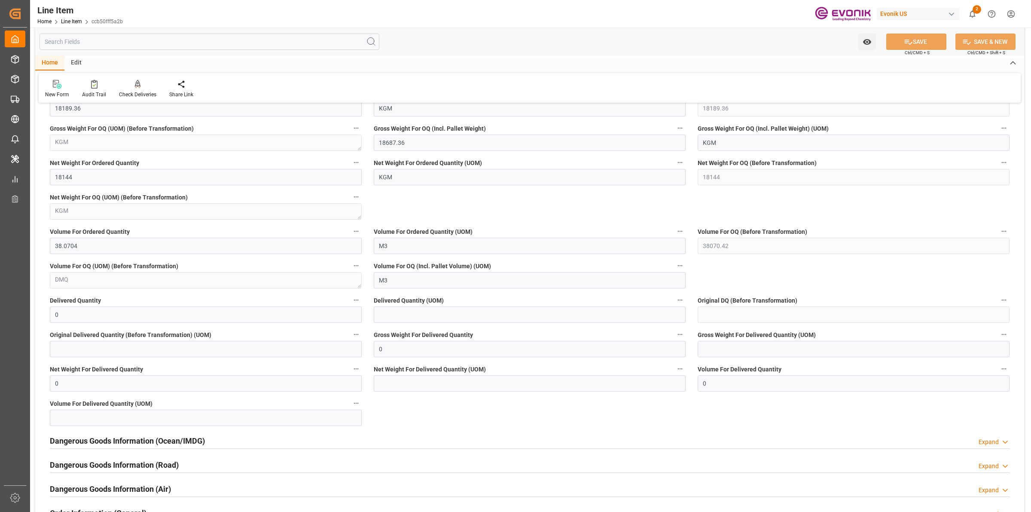
scroll to position [644, 0]
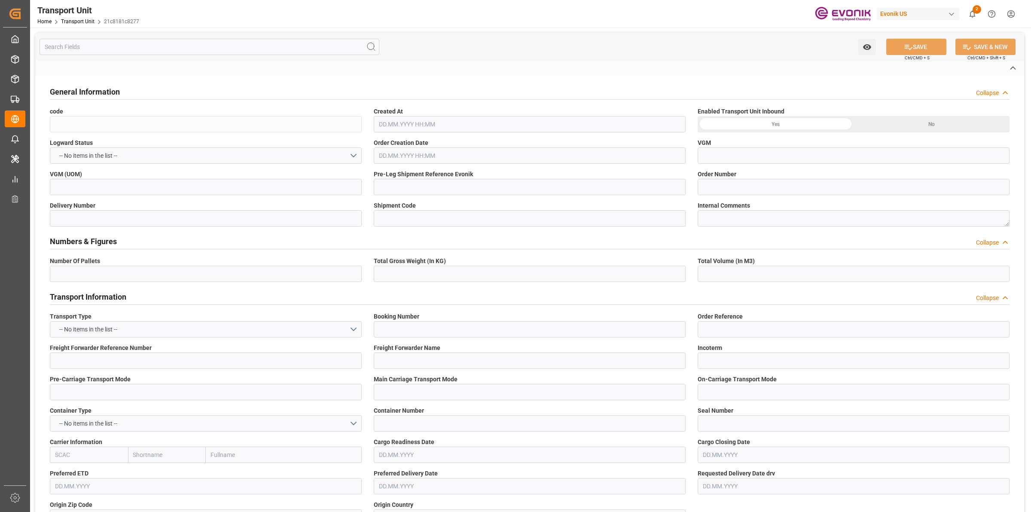
type input "21c8181c8277"
type input "2006820768"
type input "20e0d403b489"
type input "HLCU"
type textarea "72209"
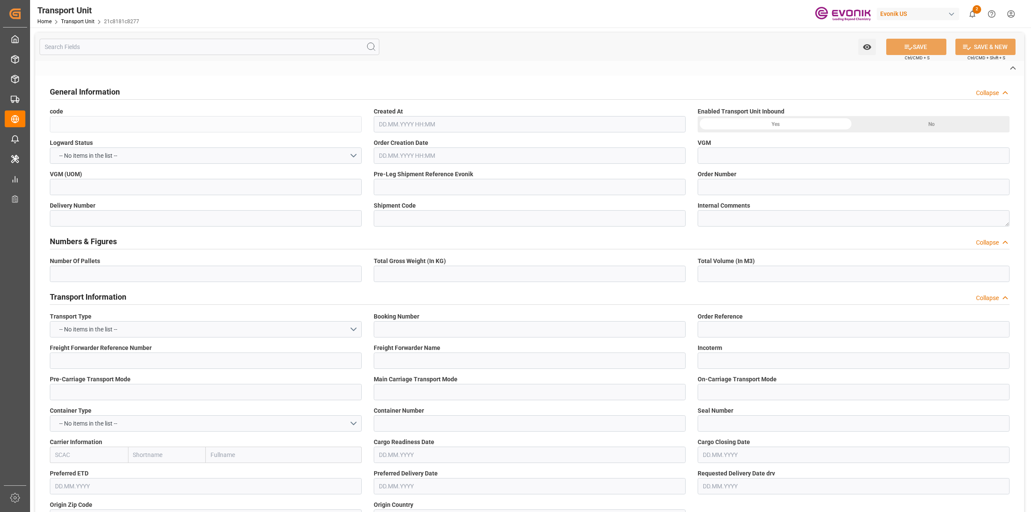
type input "[GEOGRAPHIC_DATA]"
type textarea "851113"
type input "[GEOGRAPHIC_DATA]"
type input "Savannah"
type input "[GEOGRAPHIC_DATA] (ex [GEOGRAPHIC_DATA])"
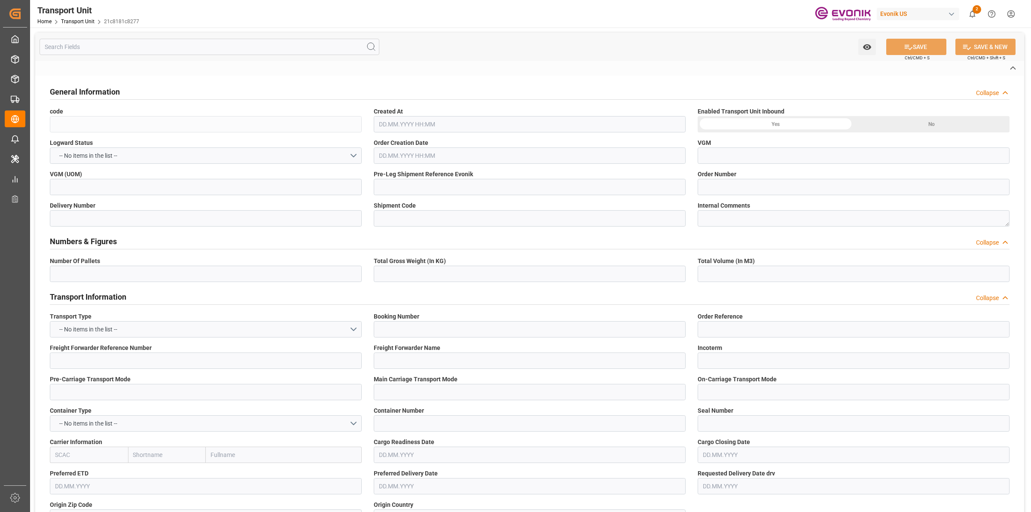
type textarea "No Deliveries found"
type textarea "SM KA Catalysts"
type input "kg"
type input "Hapag [PERSON_NAME]"
type input "Hapag [PERSON_NAME] Aktiengesellschaft"
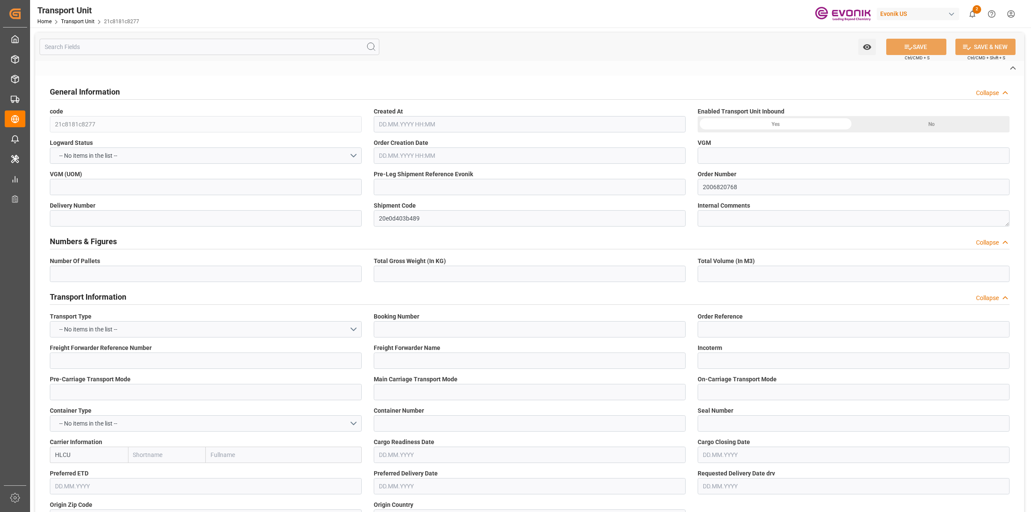
type input "USSAV"
type input "INCCU"
type input "18687.36"
type input "[DATE] 09:23"
type input "[DATE]"
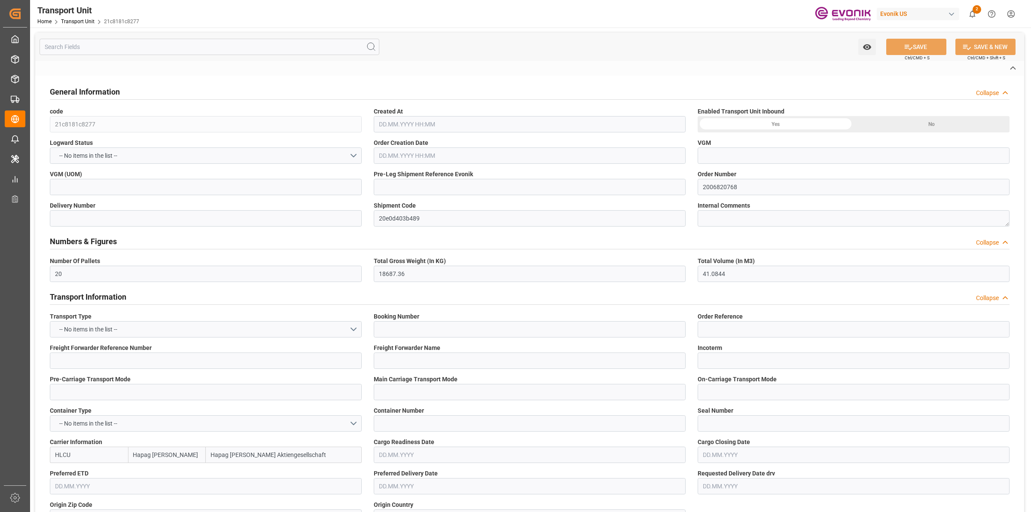
type input "[DATE] 00:00"
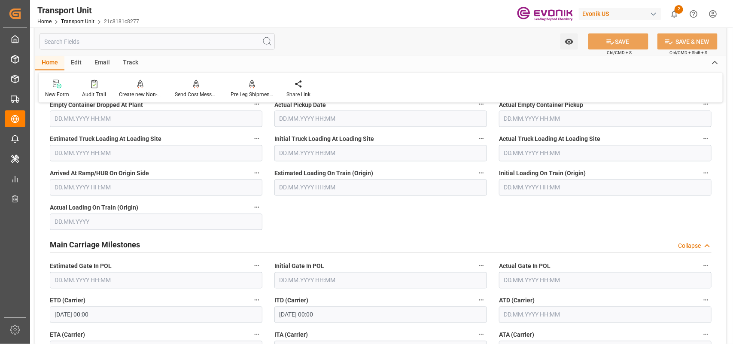
scroll to position [805, 0]
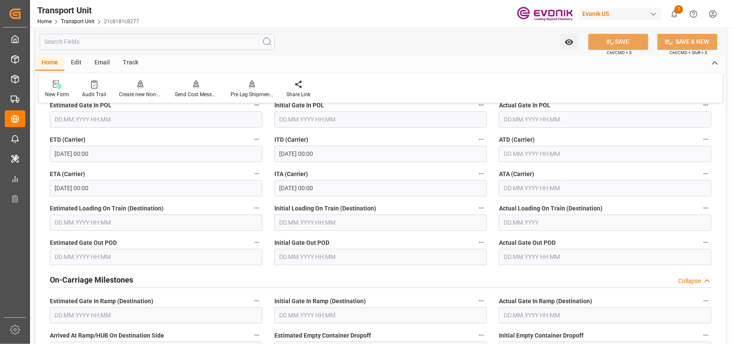
click at [145, 46] on input "text" at bounding box center [157, 42] width 235 height 16
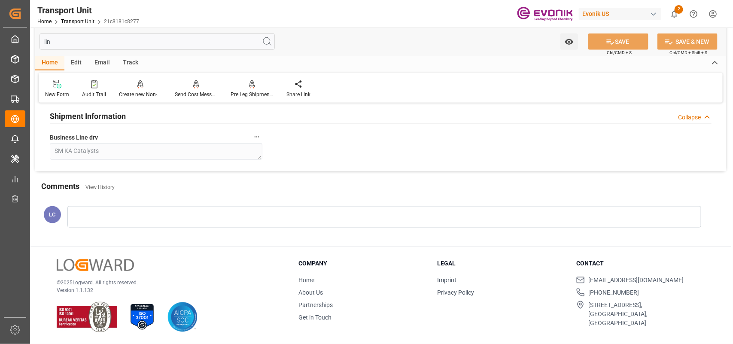
scroll to position [0, 0]
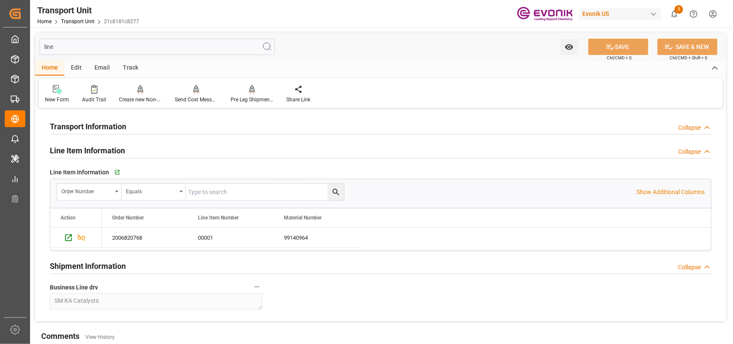
click at [187, 48] on input "line" at bounding box center [157, 47] width 235 height 16
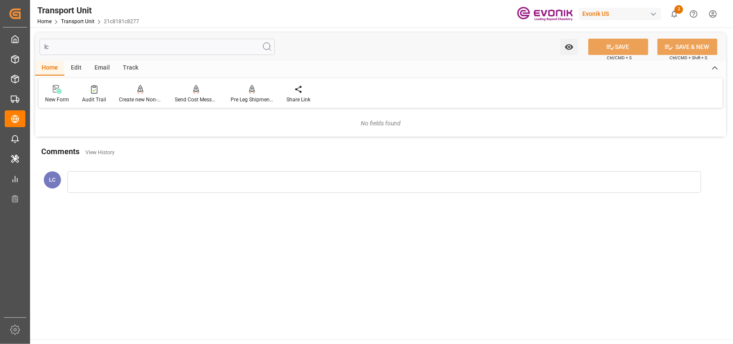
type input "l"
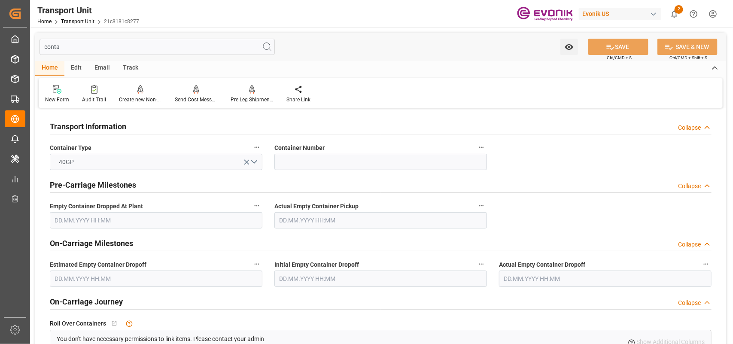
scroll to position [161, 0]
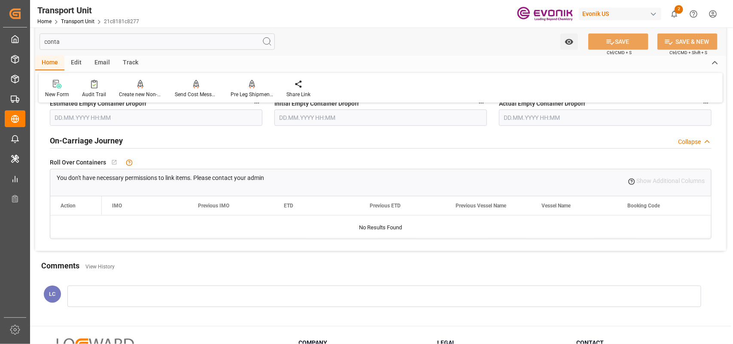
type input "conta"
